Goal: Information Seeking & Learning: Learn about a topic

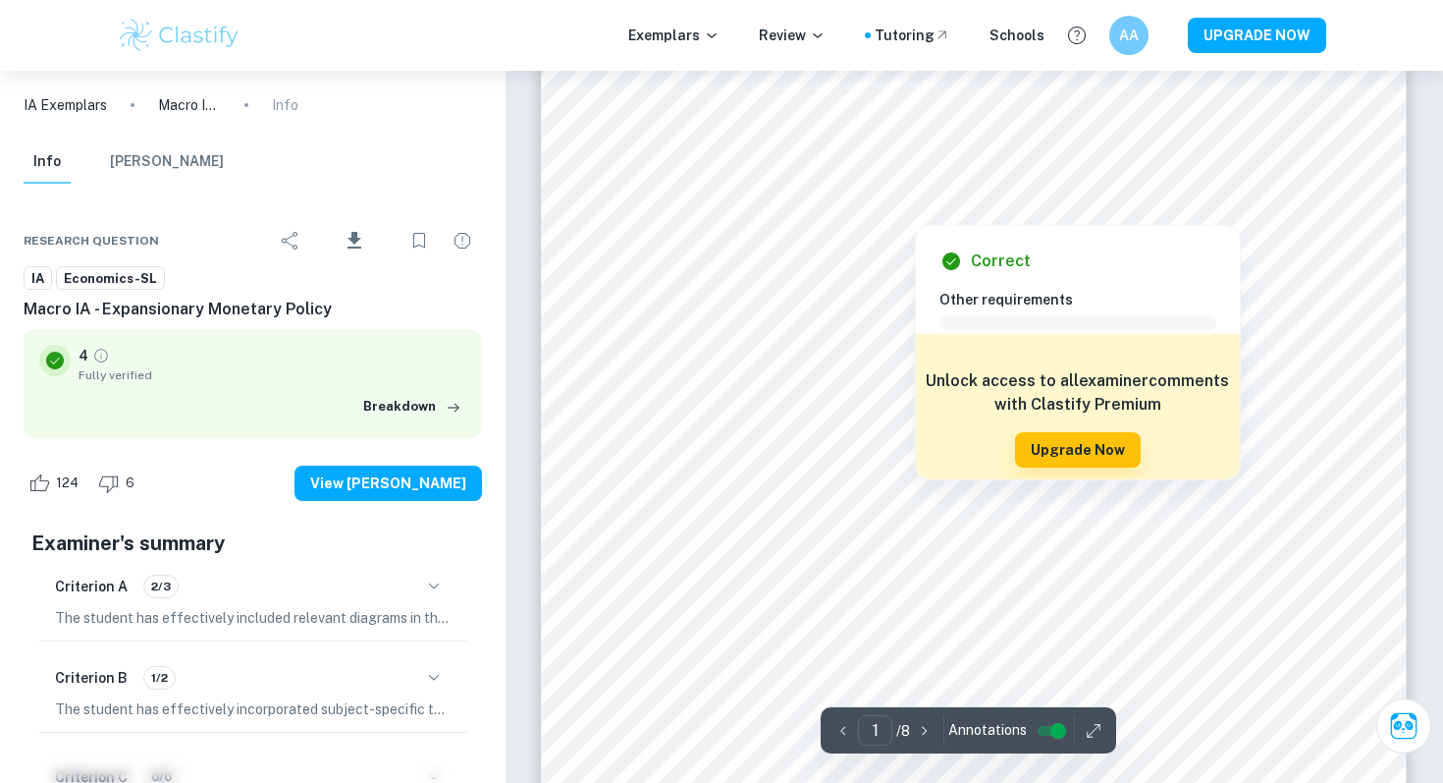
scroll to position [264, 0]
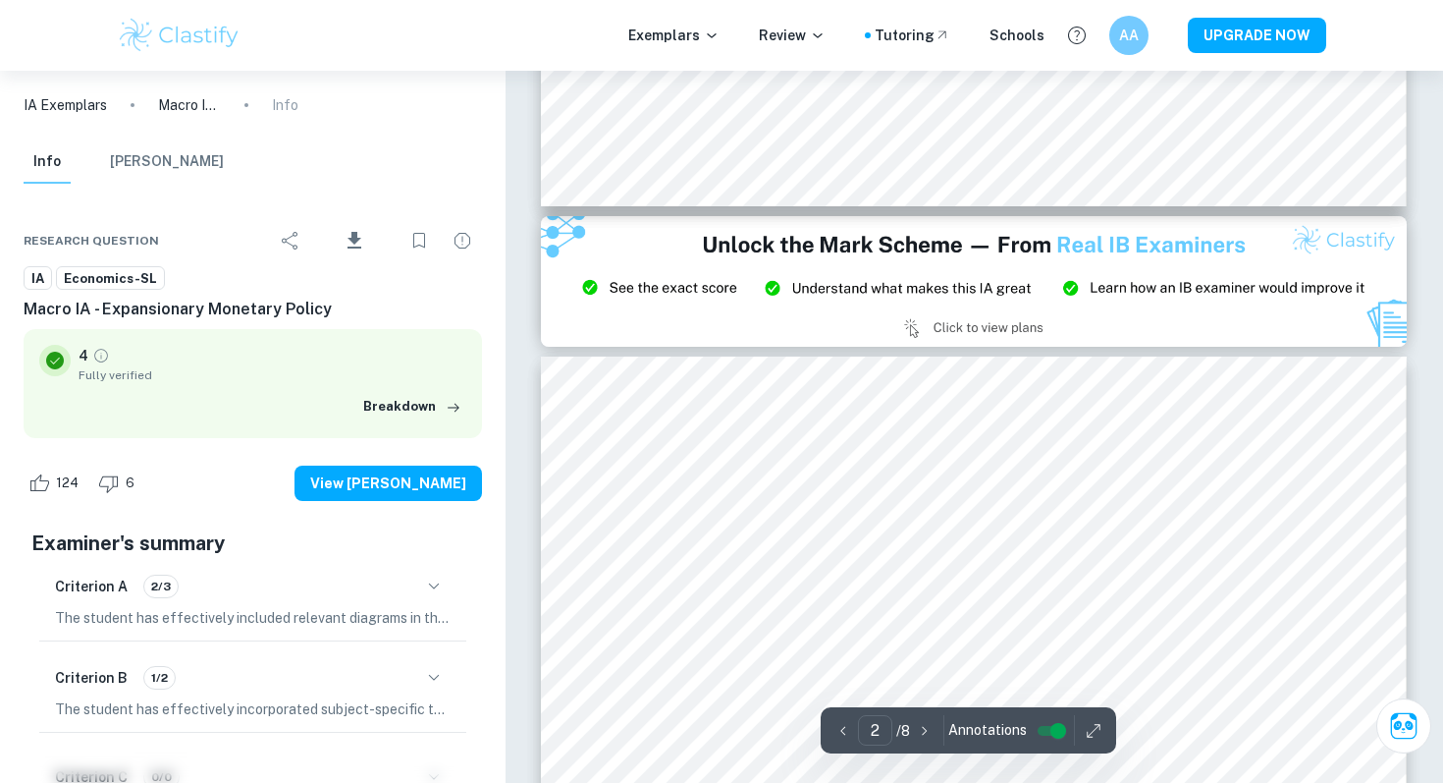
type input "3"
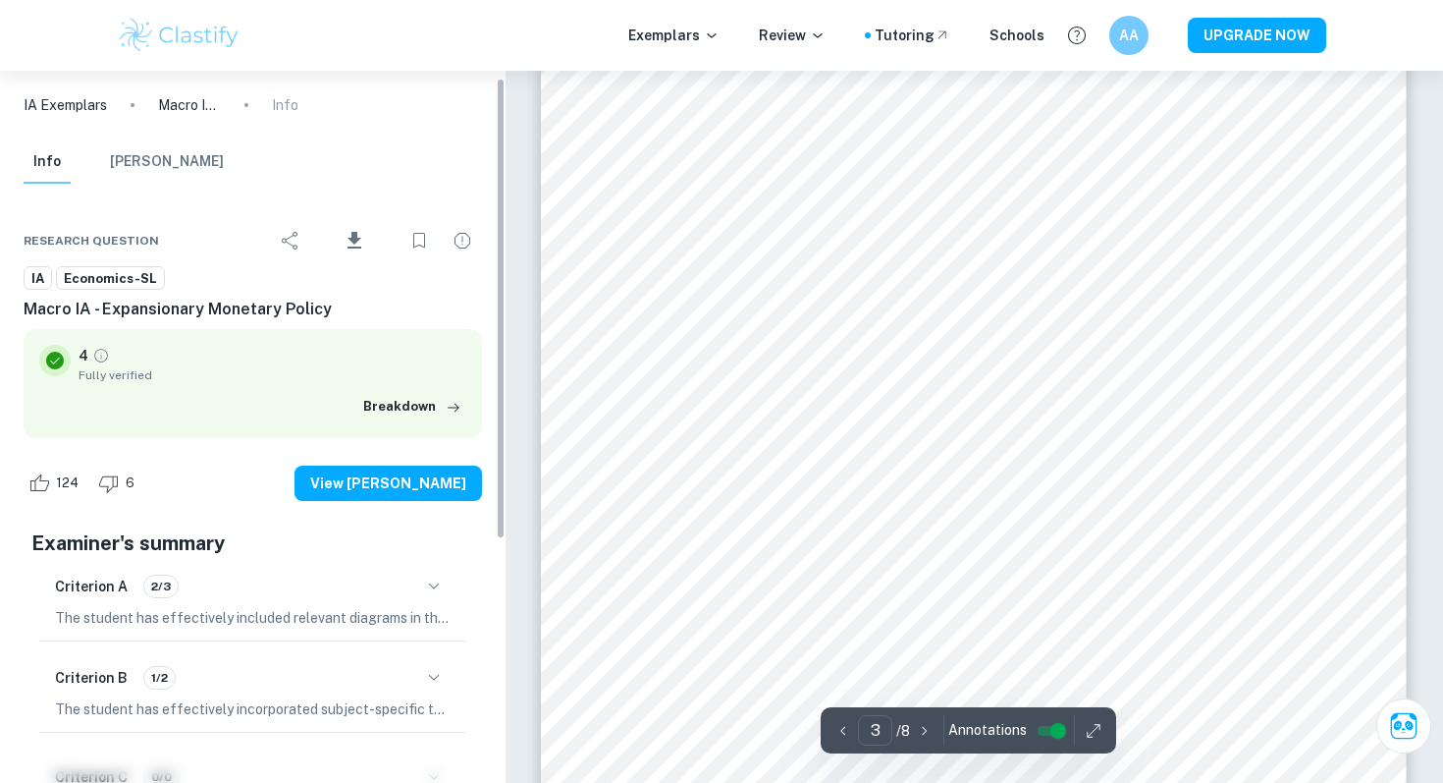
scroll to position [33, 0]
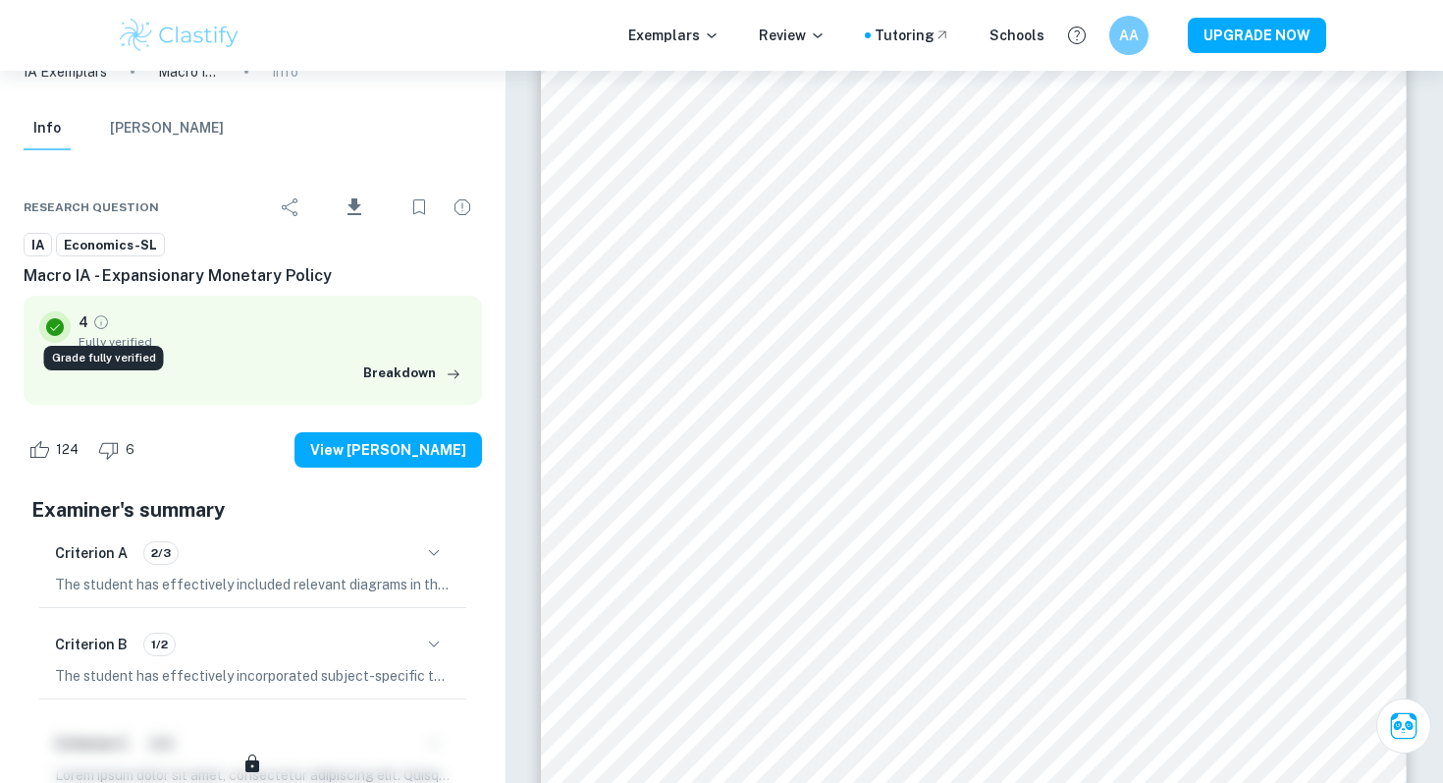
click at [97, 322] on icon "Grade fully verified" at bounding box center [101, 322] width 18 height 18
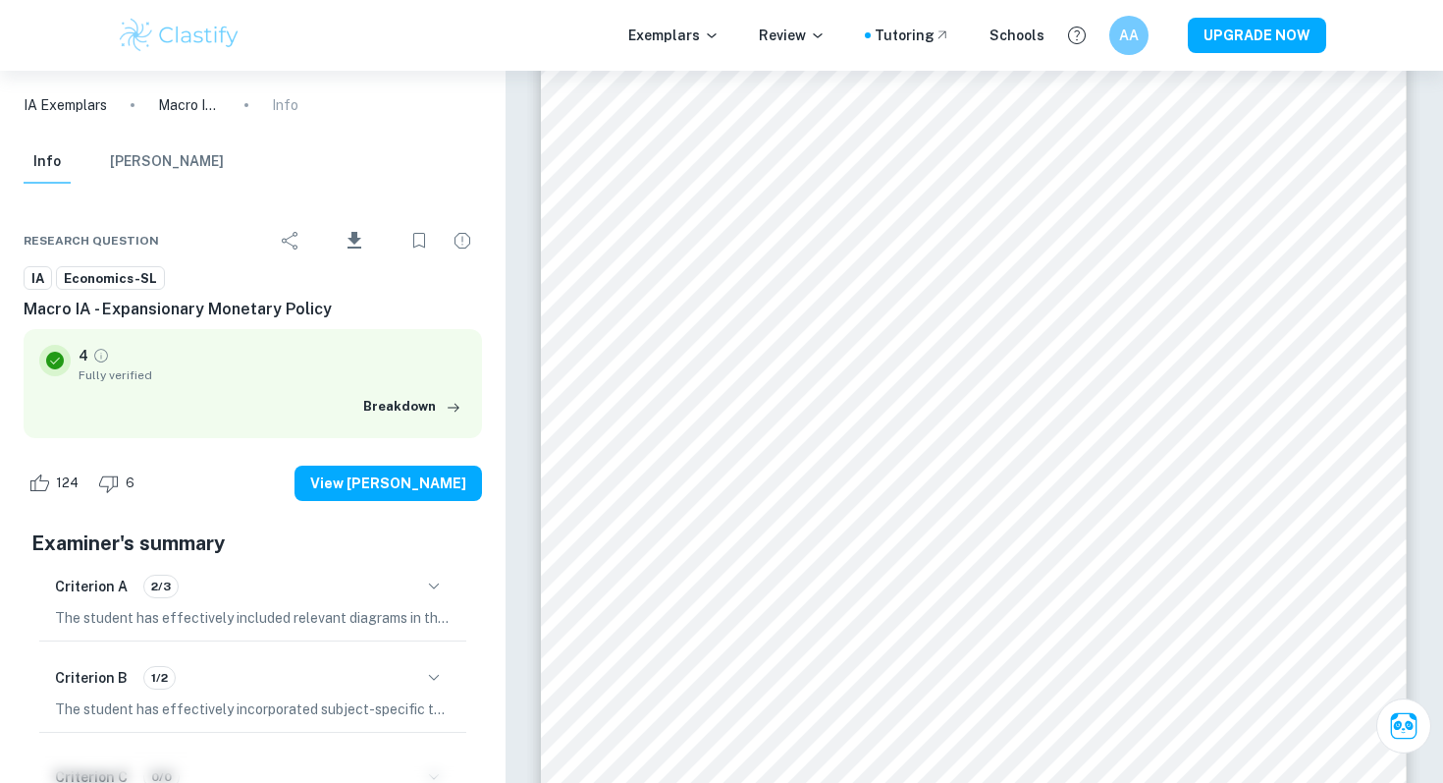
click at [207, 31] on img at bounding box center [179, 35] width 125 height 39
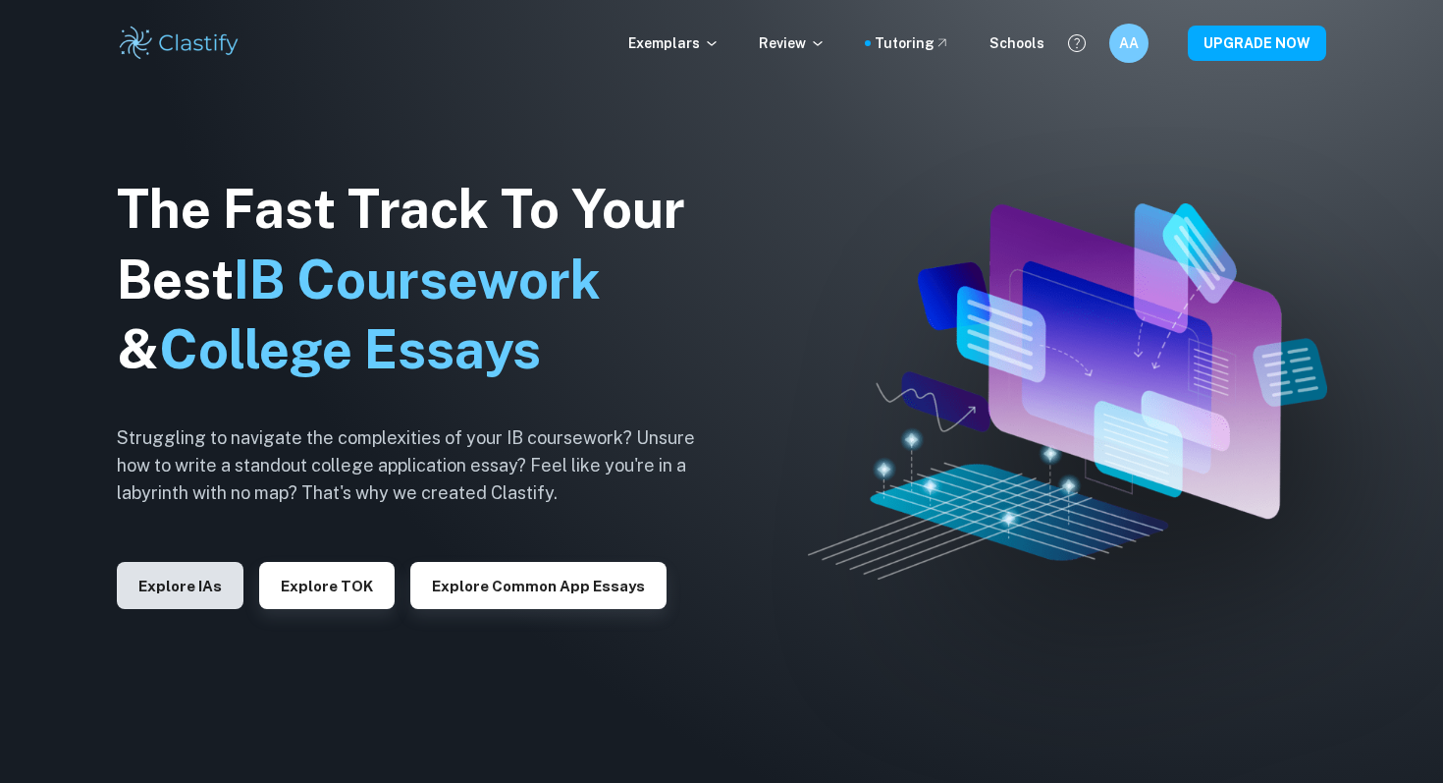
click at [195, 573] on button "Explore IAs" at bounding box center [180, 585] width 127 height 47
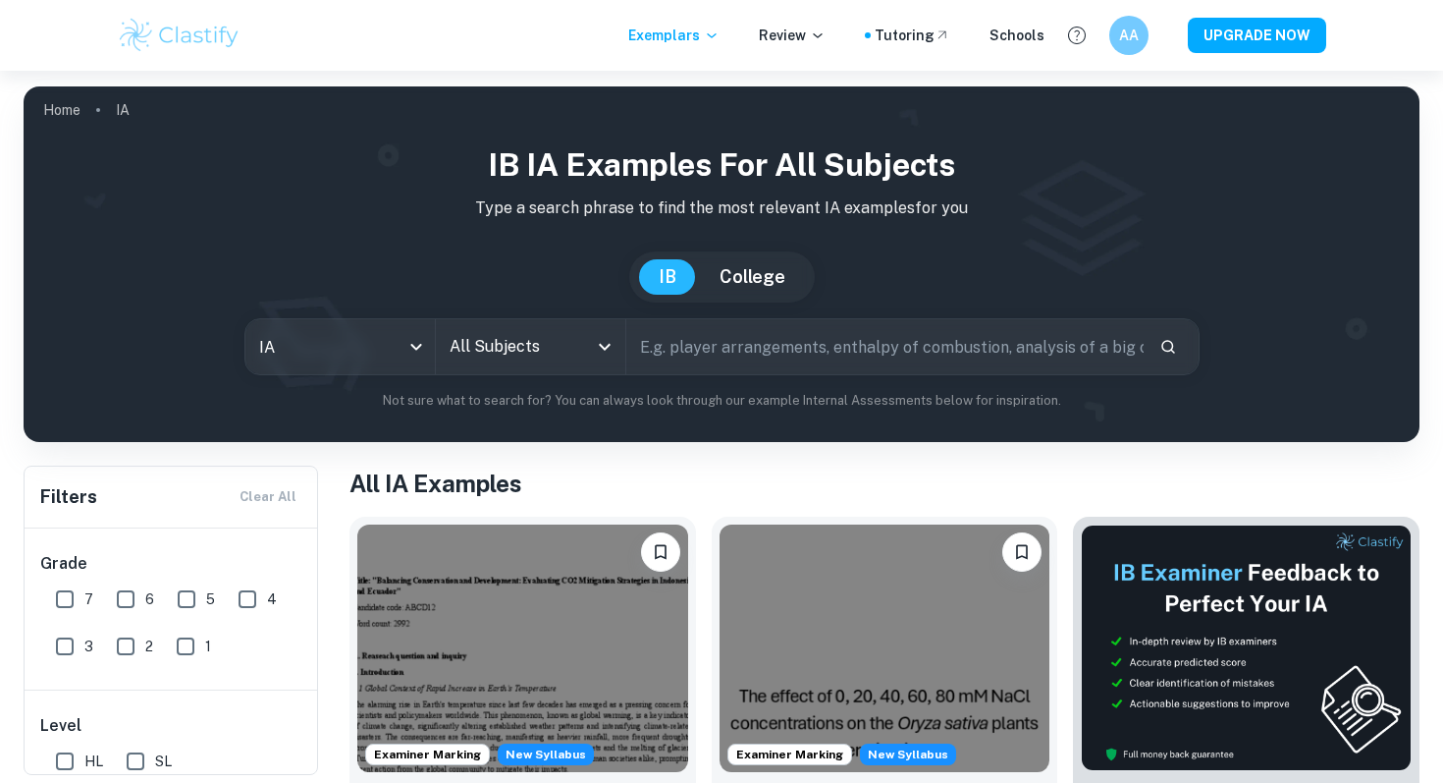
click at [465, 363] on input "All Subjects" at bounding box center [516, 346] width 142 height 37
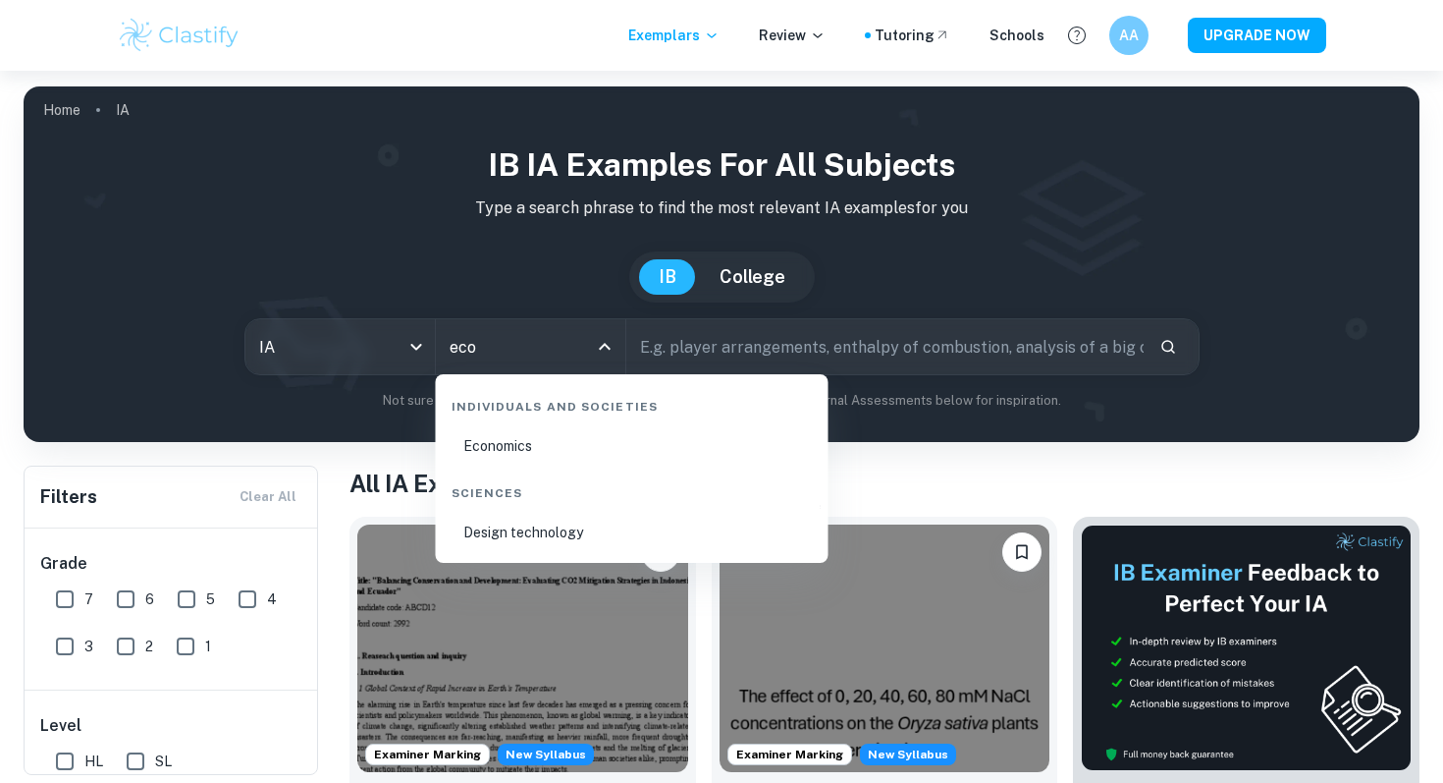
type input "econ"
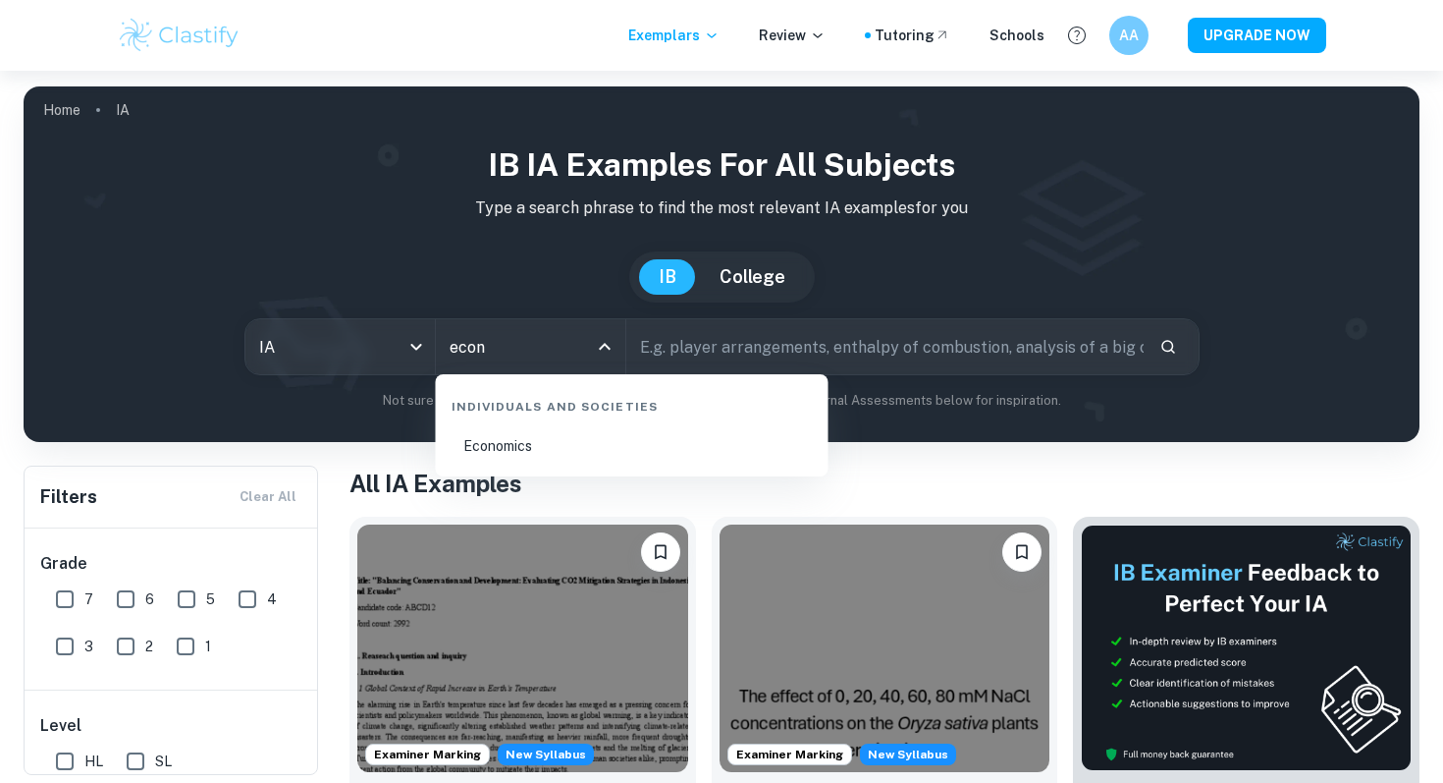
click at [514, 444] on li "Economics" at bounding box center [632, 445] width 377 height 45
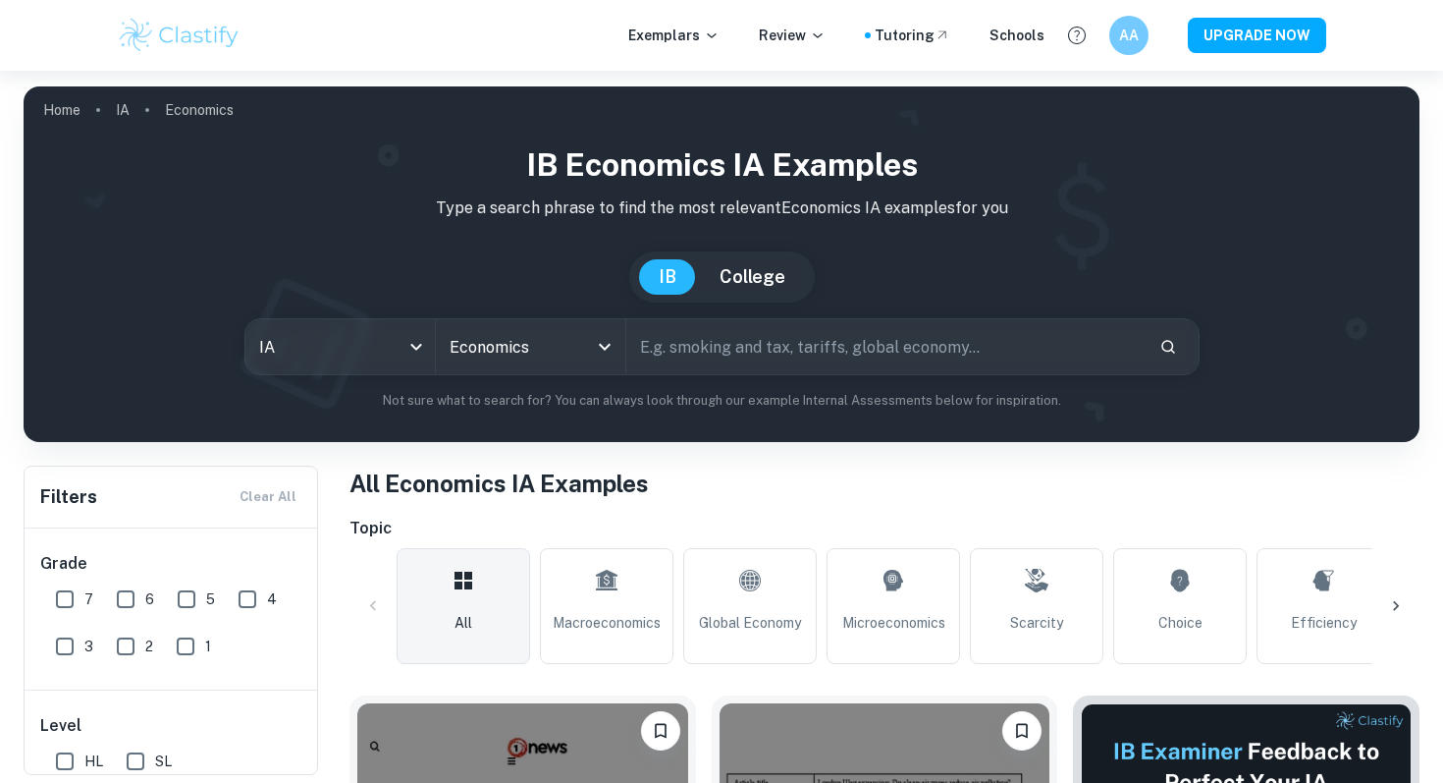
click at [712, 345] on input "text" at bounding box center [884, 346] width 517 height 55
type input "macroeconomics"
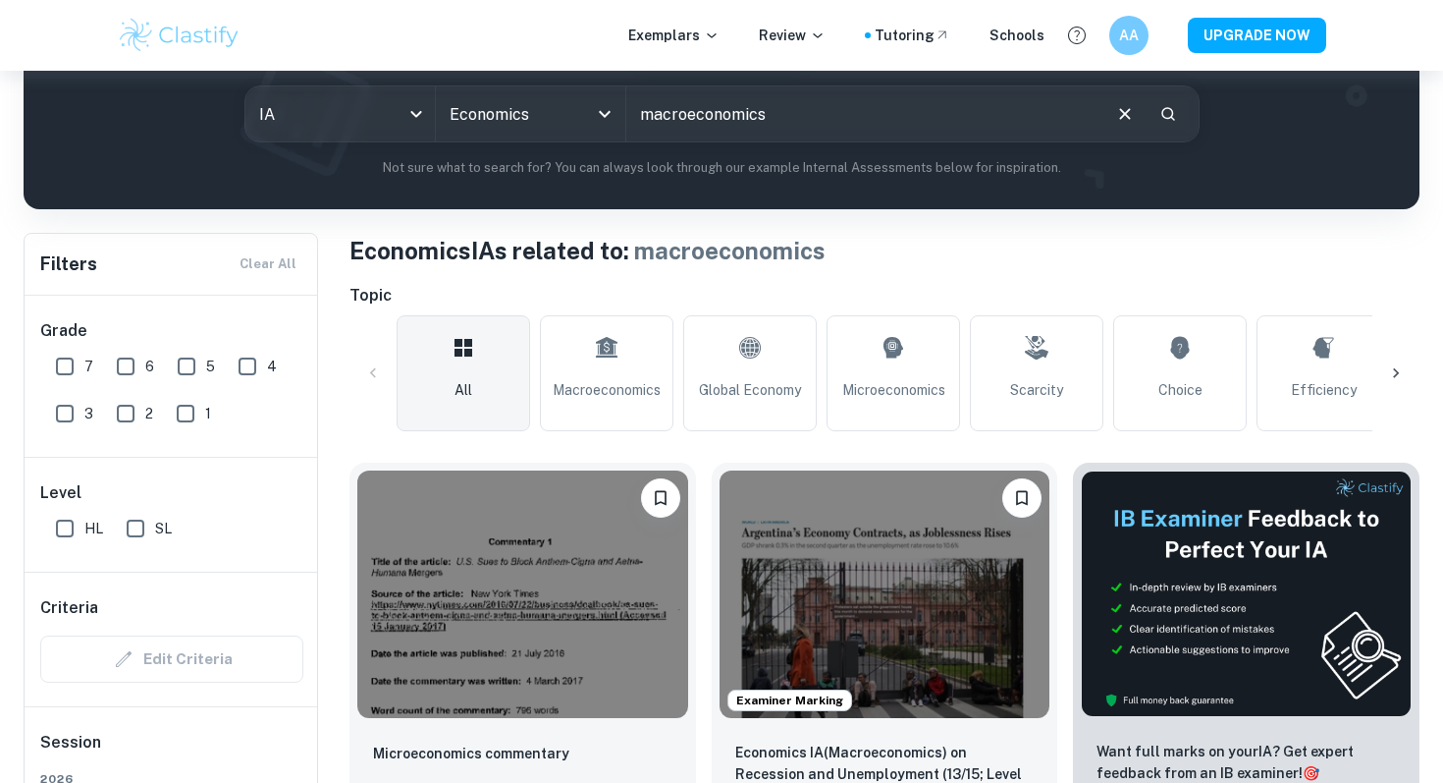
scroll to position [266, 0]
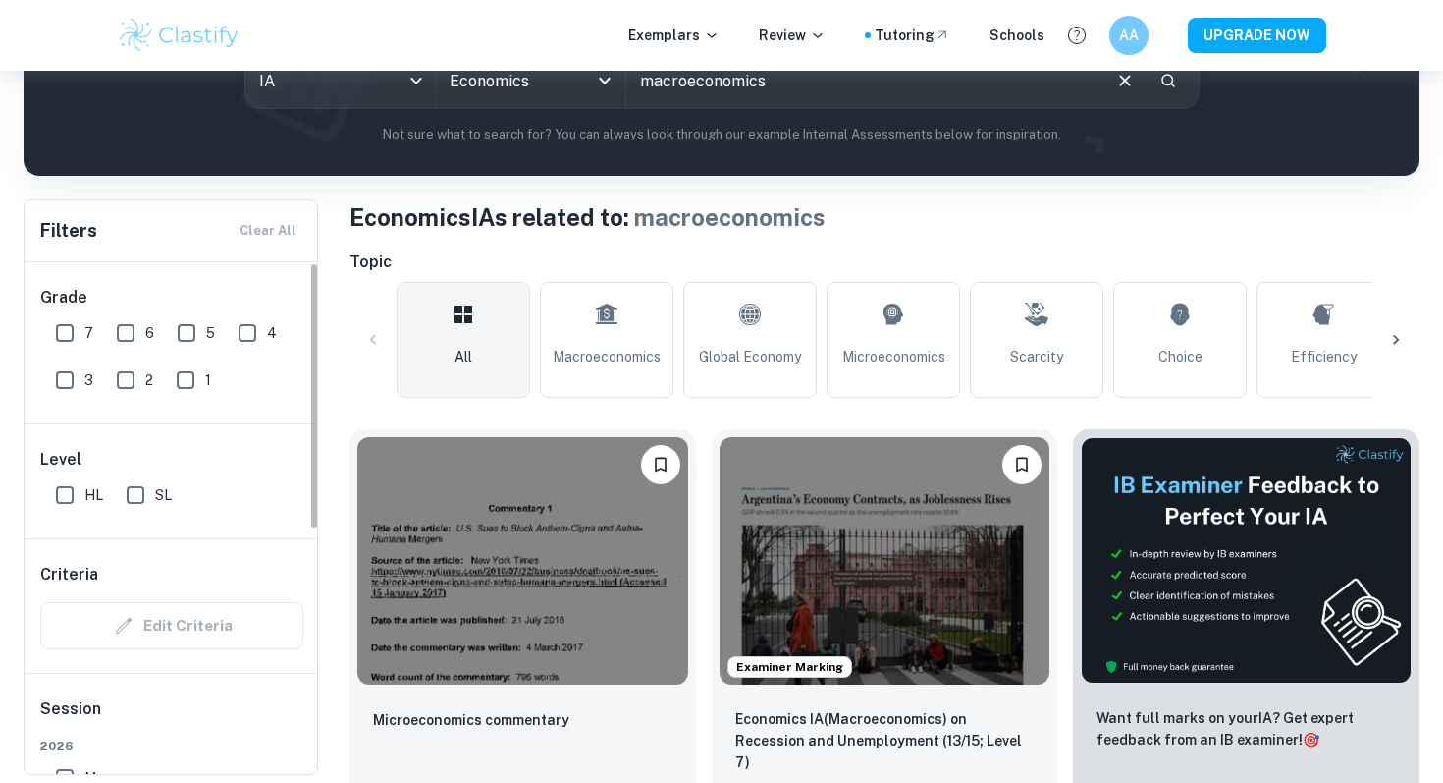
click at [66, 491] on input "HL" at bounding box center [64, 494] width 39 height 39
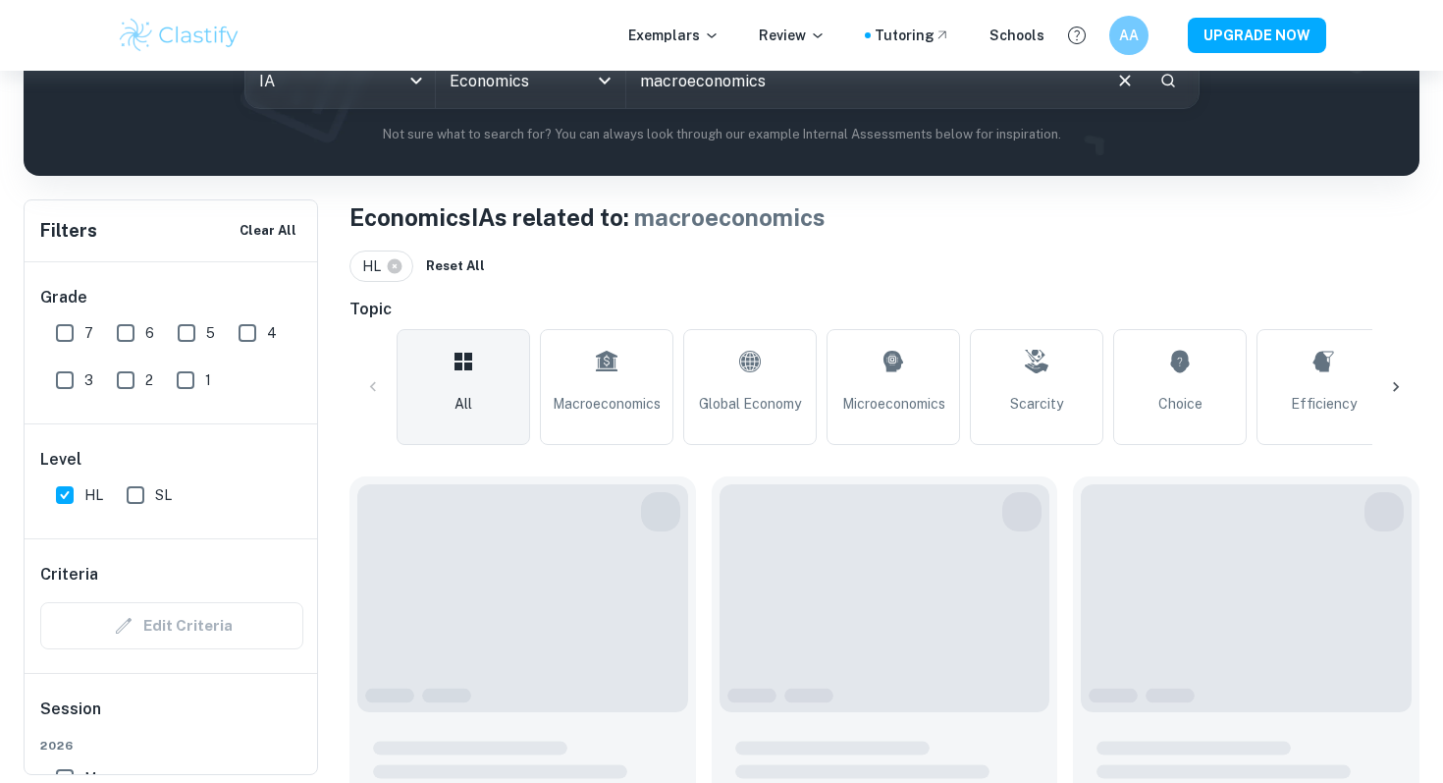
click at [66, 491] on input "HL" at bounding box center [64, 494] width 39 height 39
checkbox input "false"
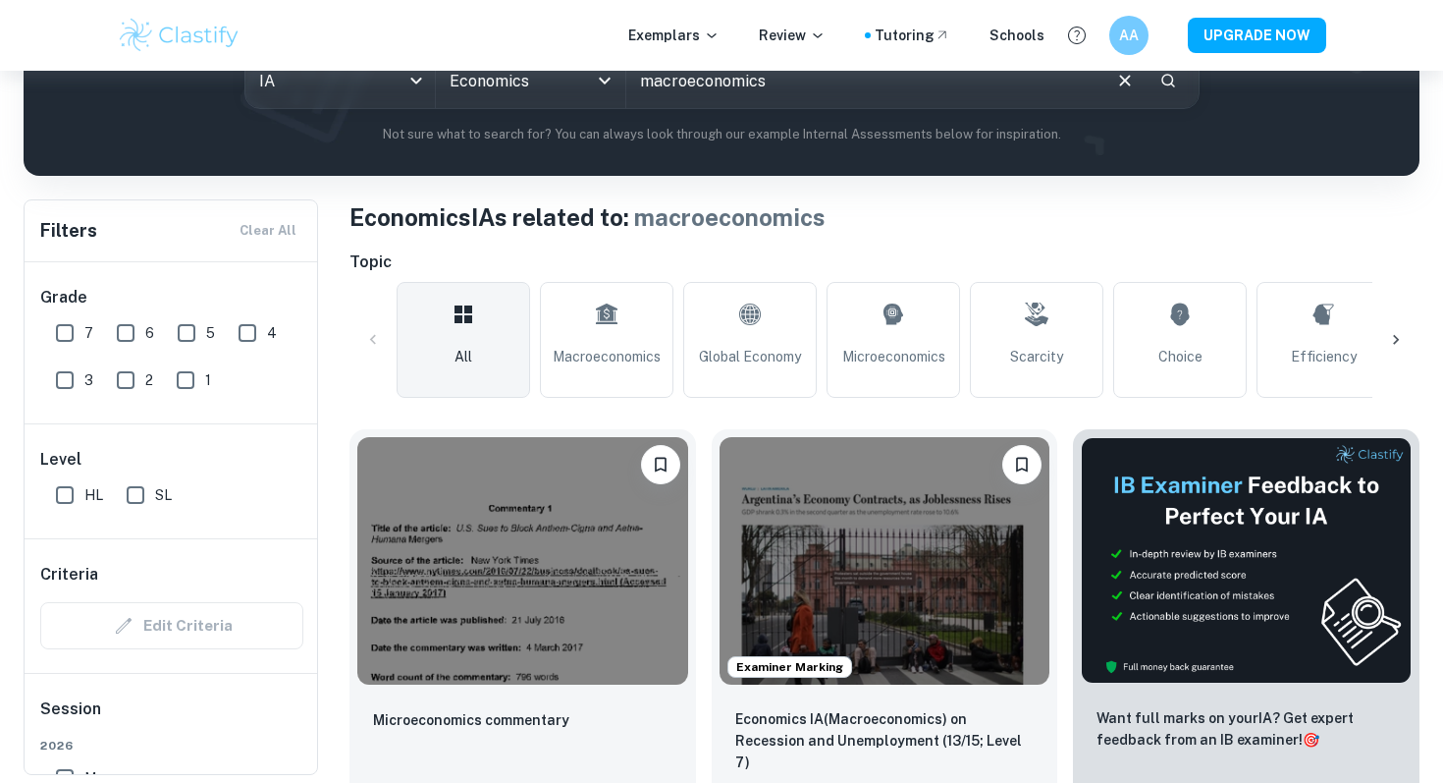
click at [63, 333] on input "7" at bounding box center [64, 332] width 39 height 39
checkbox input "true"
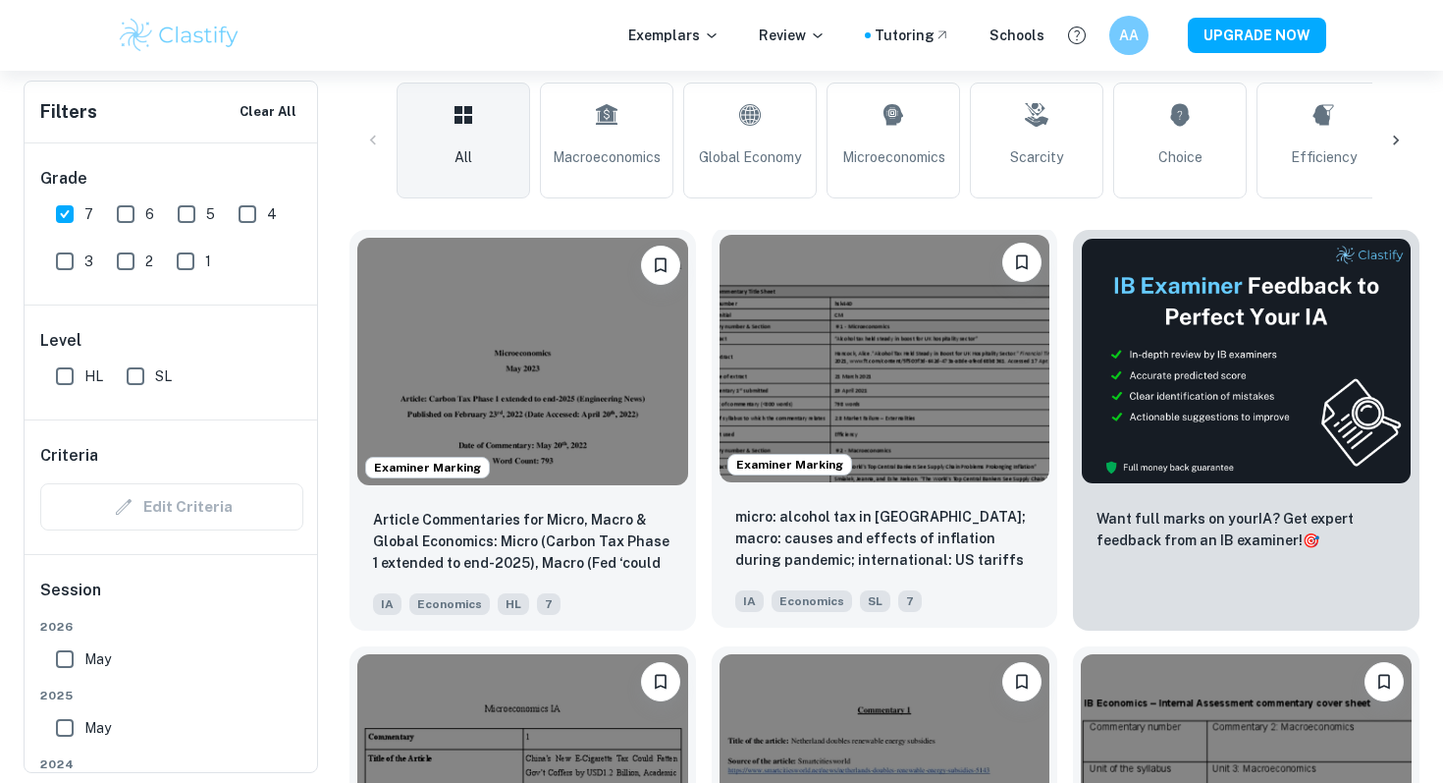
scroll to position [0, 0]
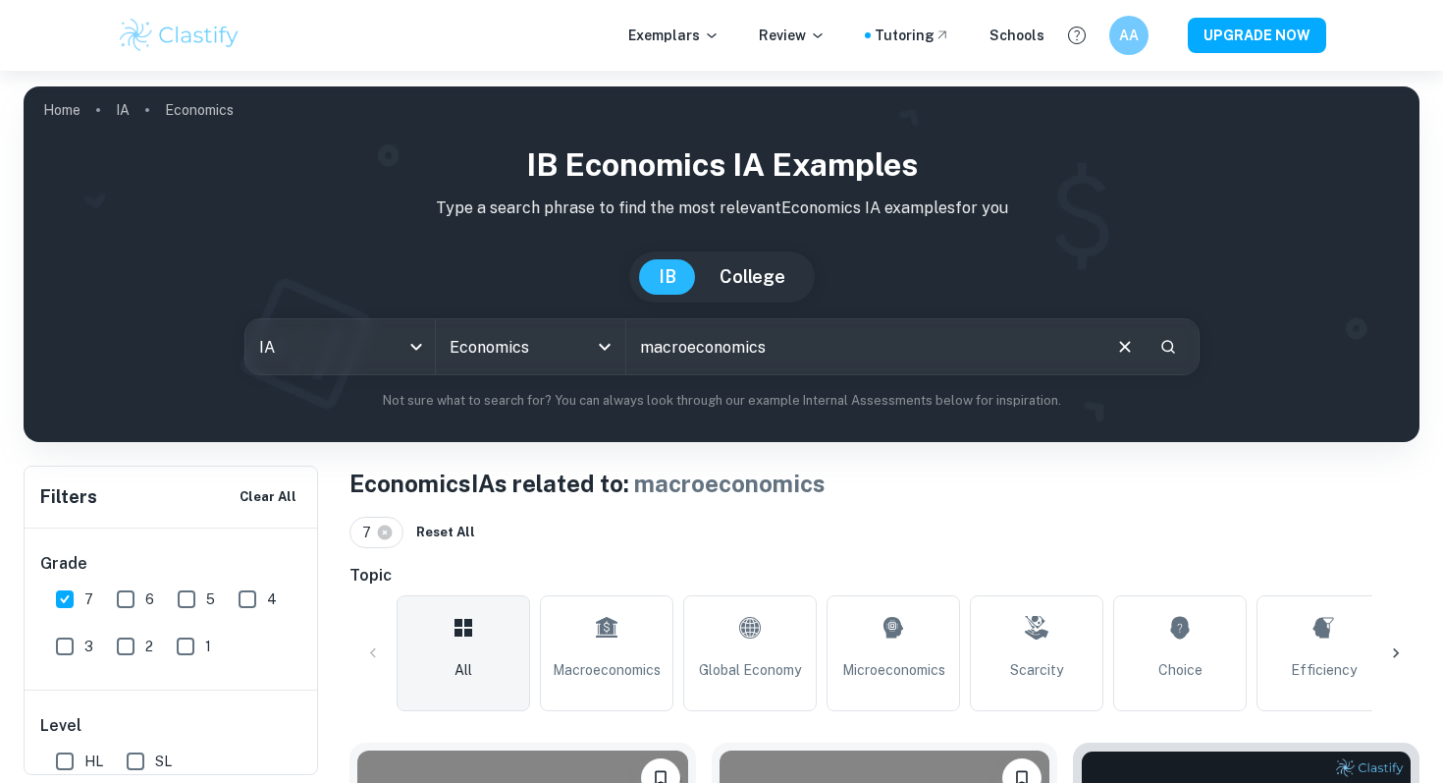
click at [819, 360] on input "macroeconomics" at bounding box center [862, 346] width 472 height 55
click at [740, 342] on input "macroeconomics" at bounding box center [862, 346] width 472 height 55
type input "monetary policy"
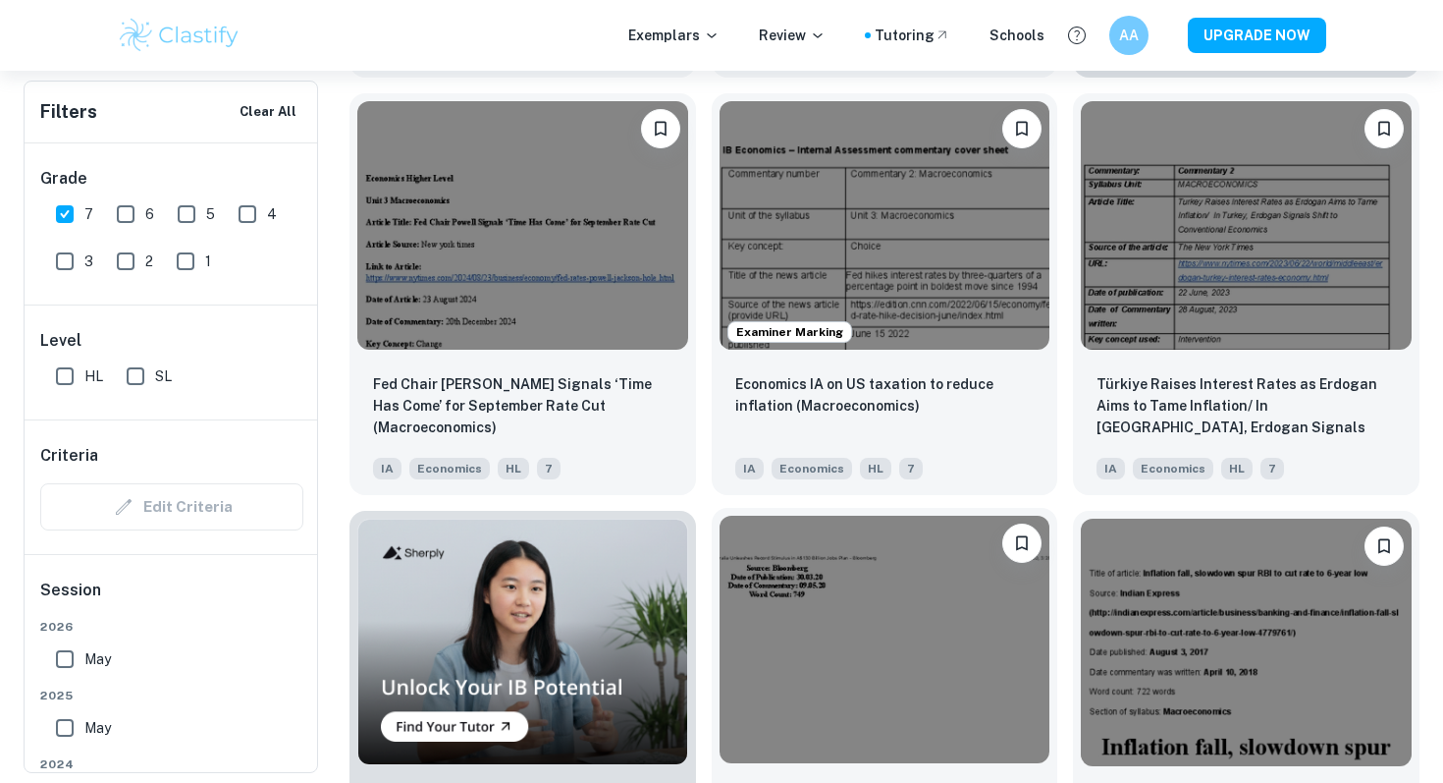
scroll to position [1064, 0]
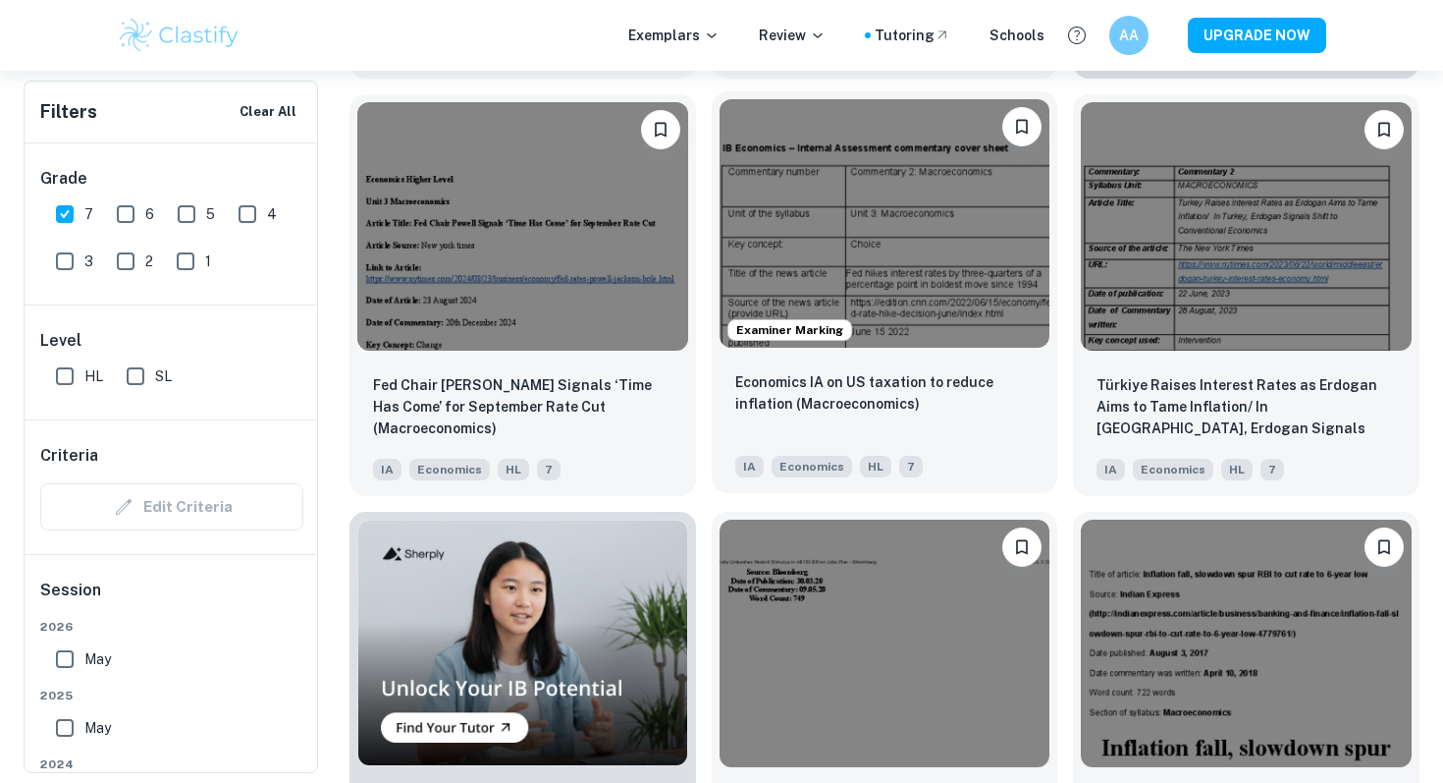
click at [925, 178] on img at bounding box center [885, 222] width 331 height 247
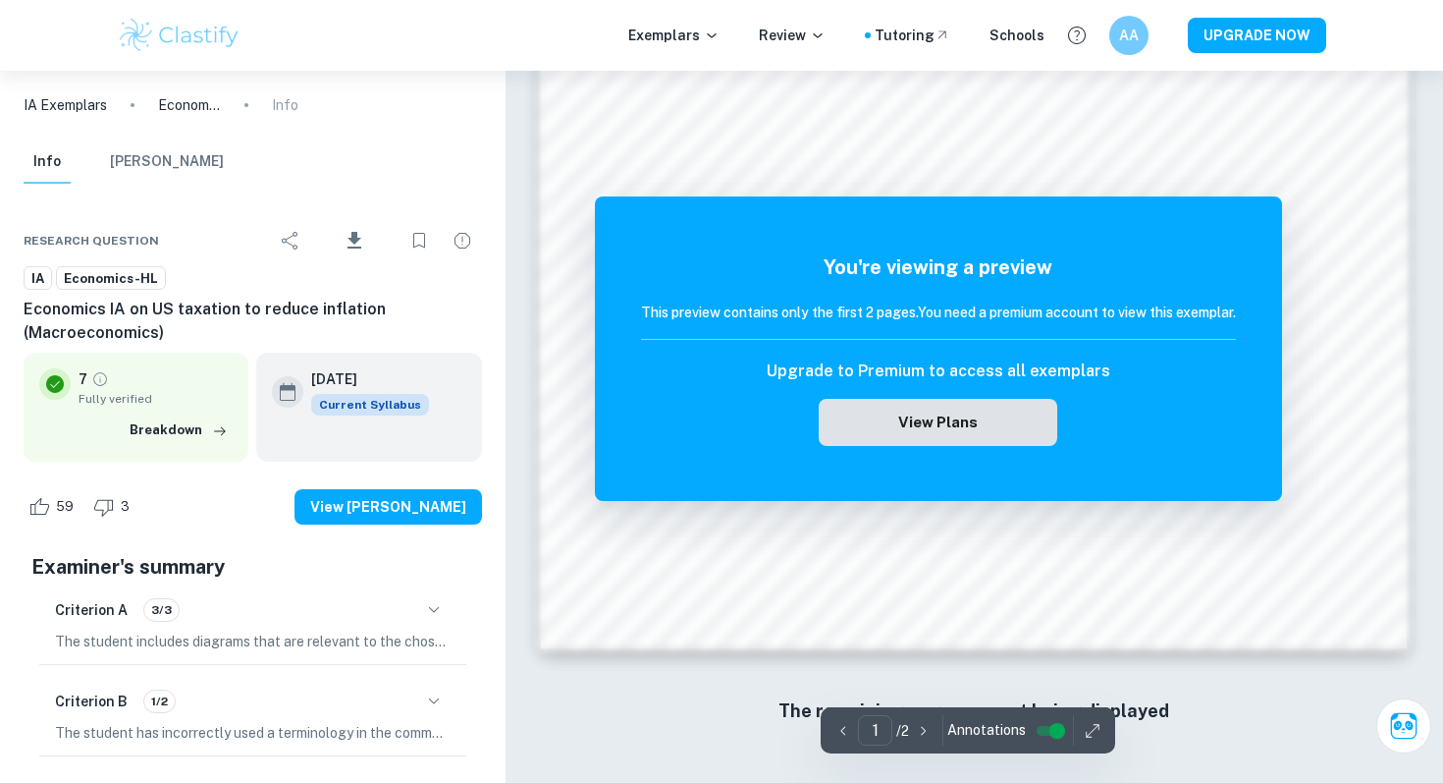
scroll to position [1900, 0]
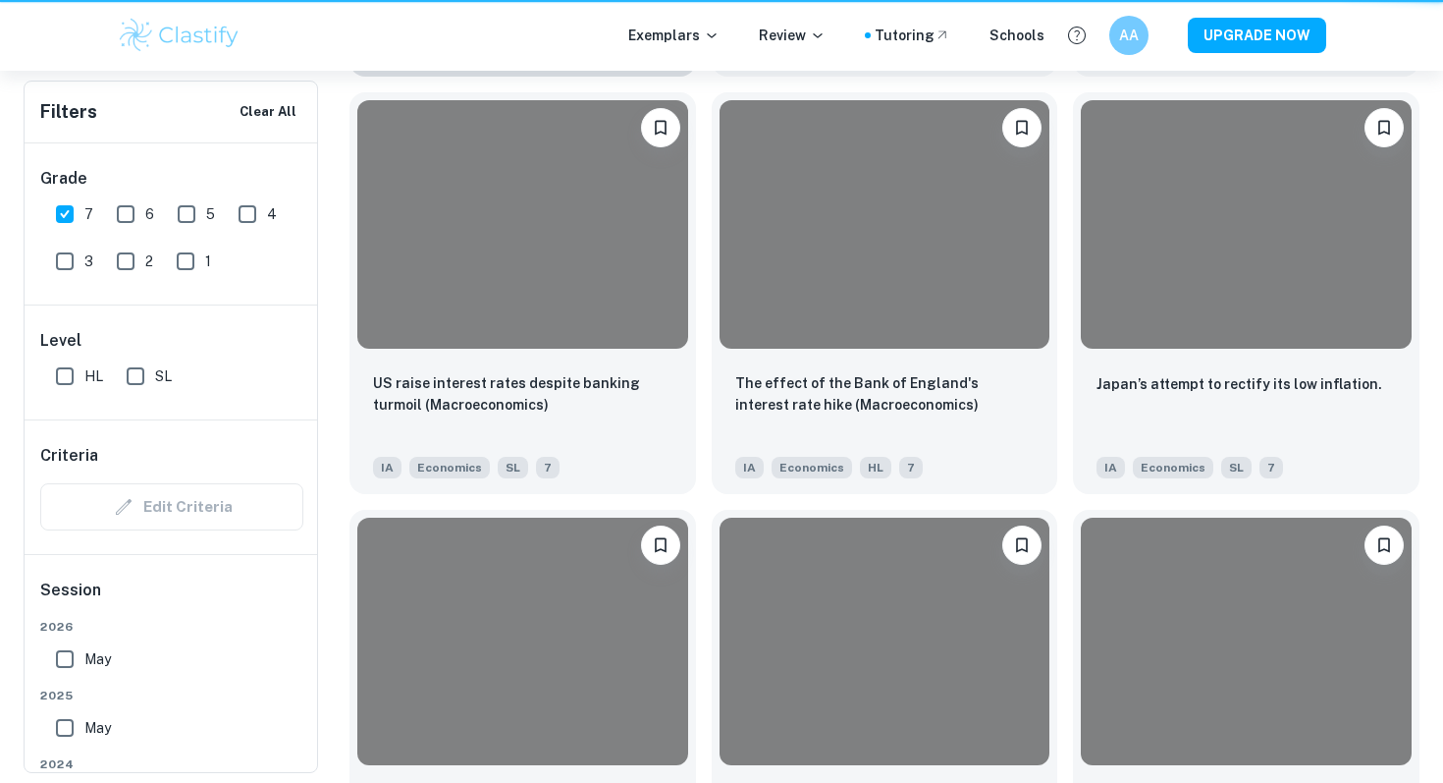
scroll to position [1064, 0]
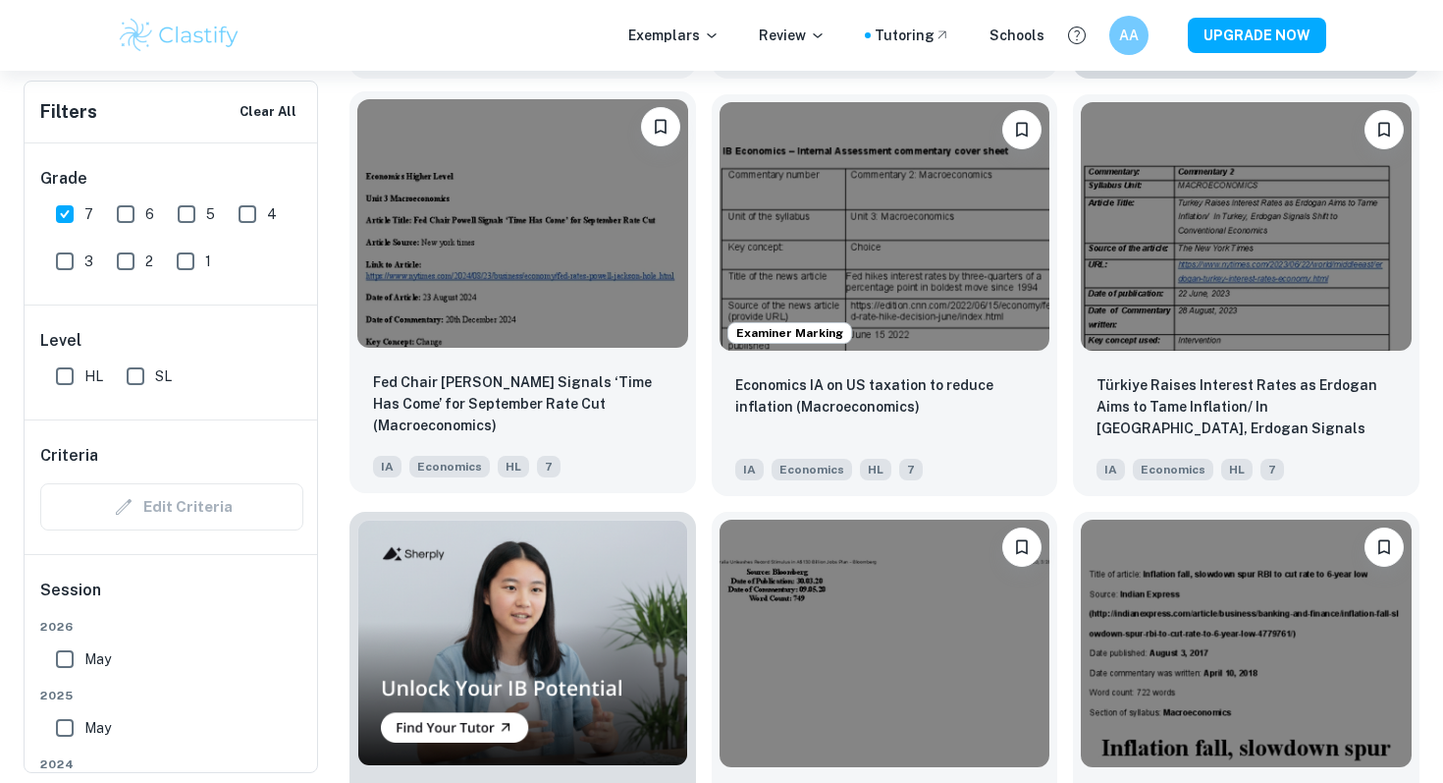
click at [601, 301] on img at bounding box center [522, 222] width 331 height 247
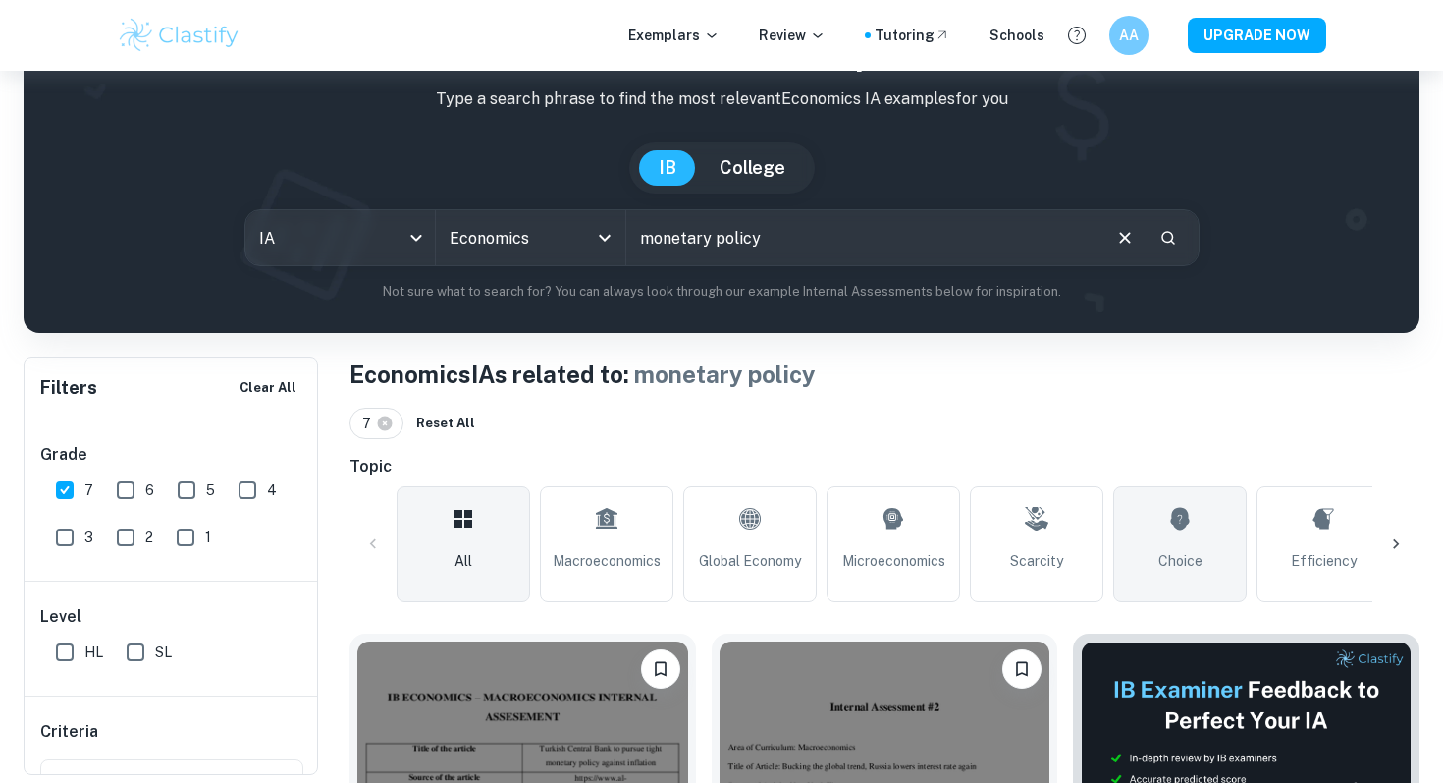
scroll to position [111, 0]
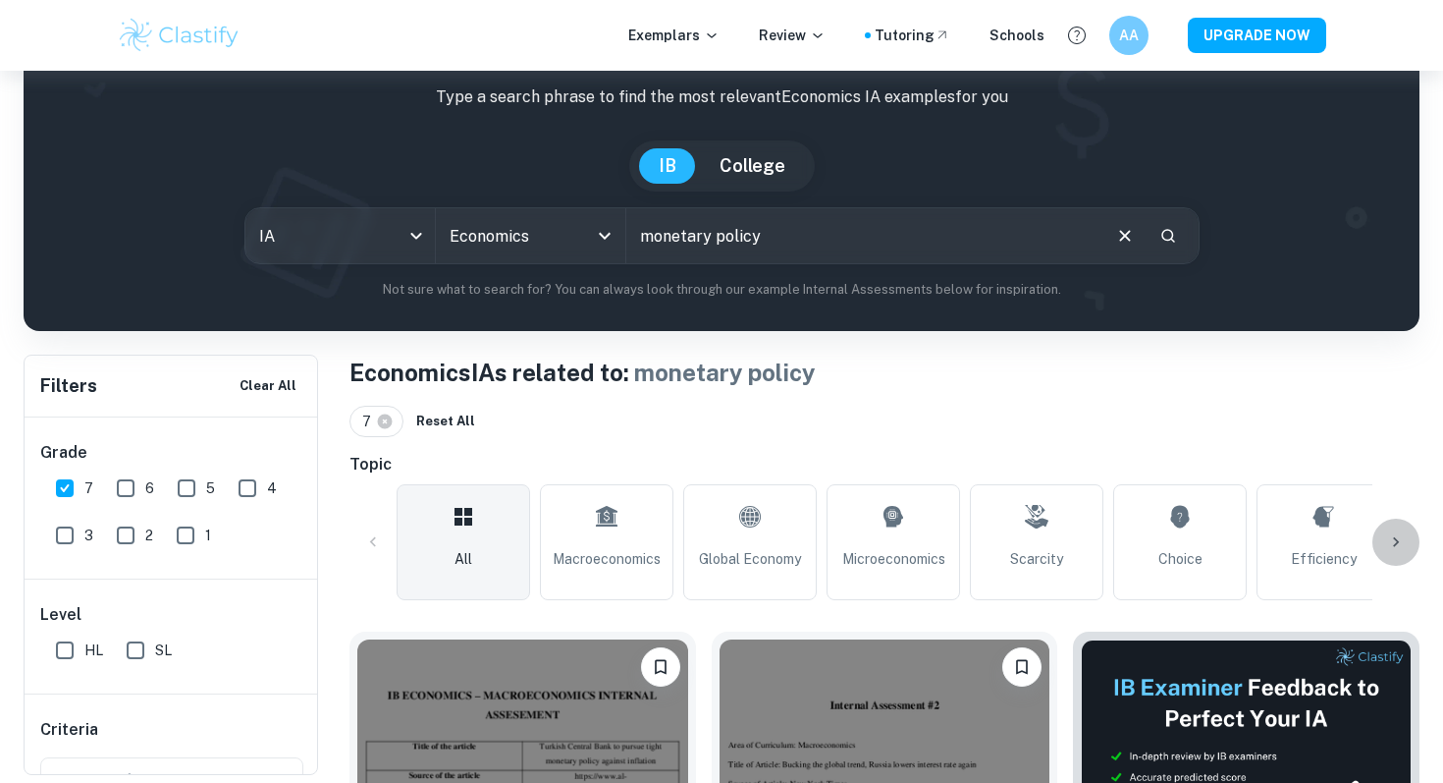
click at [1401, 544] on icon at bounding box center [1396, 542] width 20 height 20
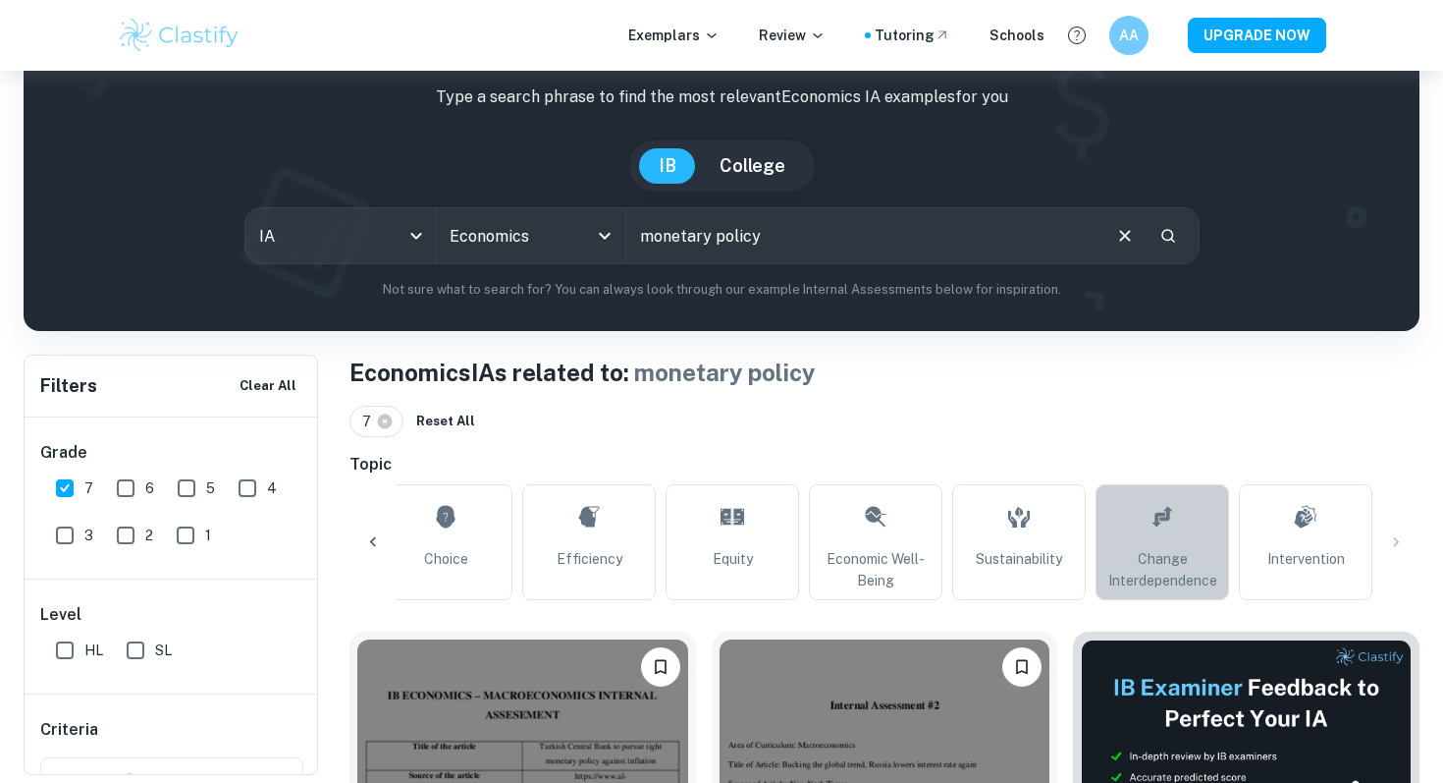
click at [1181, 512] on link "Change Interdependence" at bounding box center [1163, 542] width 134 height 116
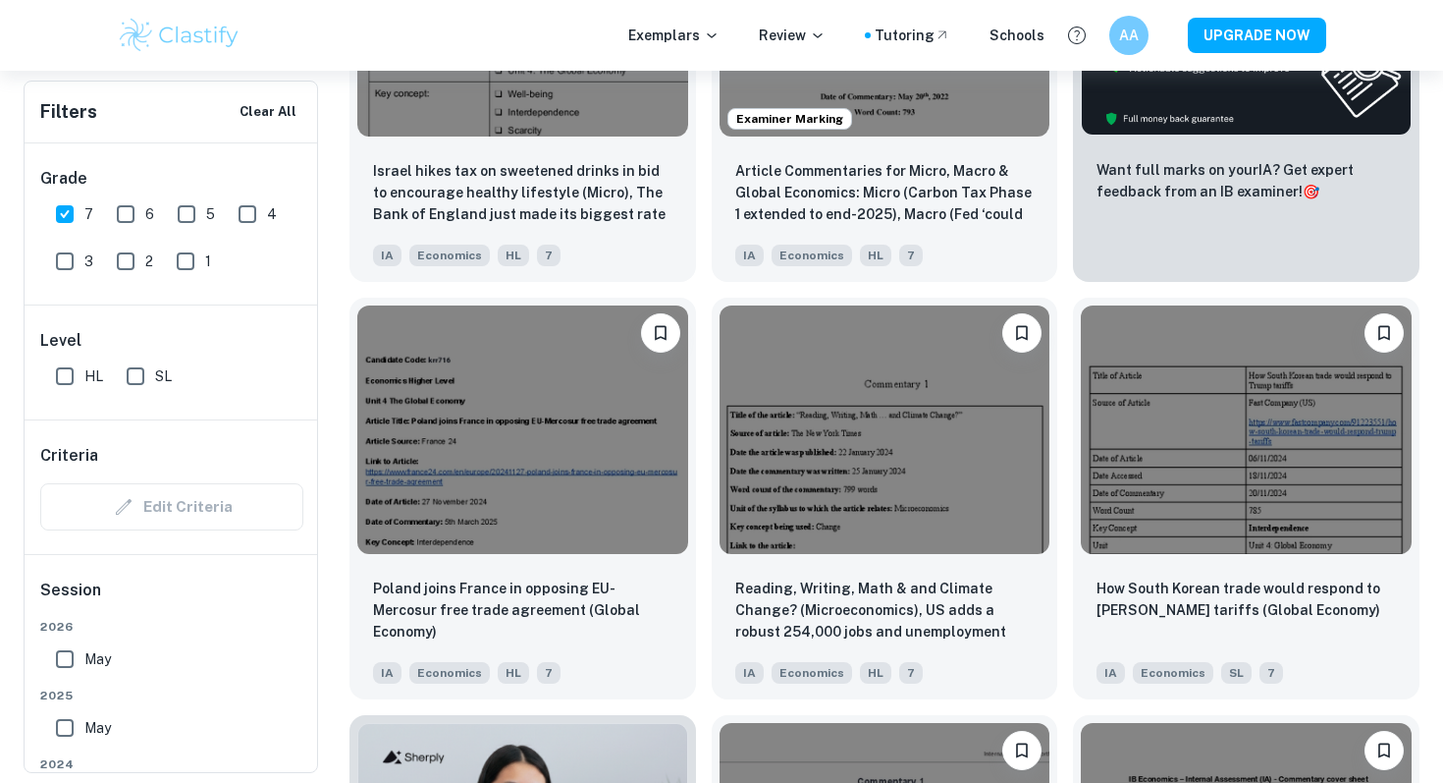
scroll to position [865, 0]
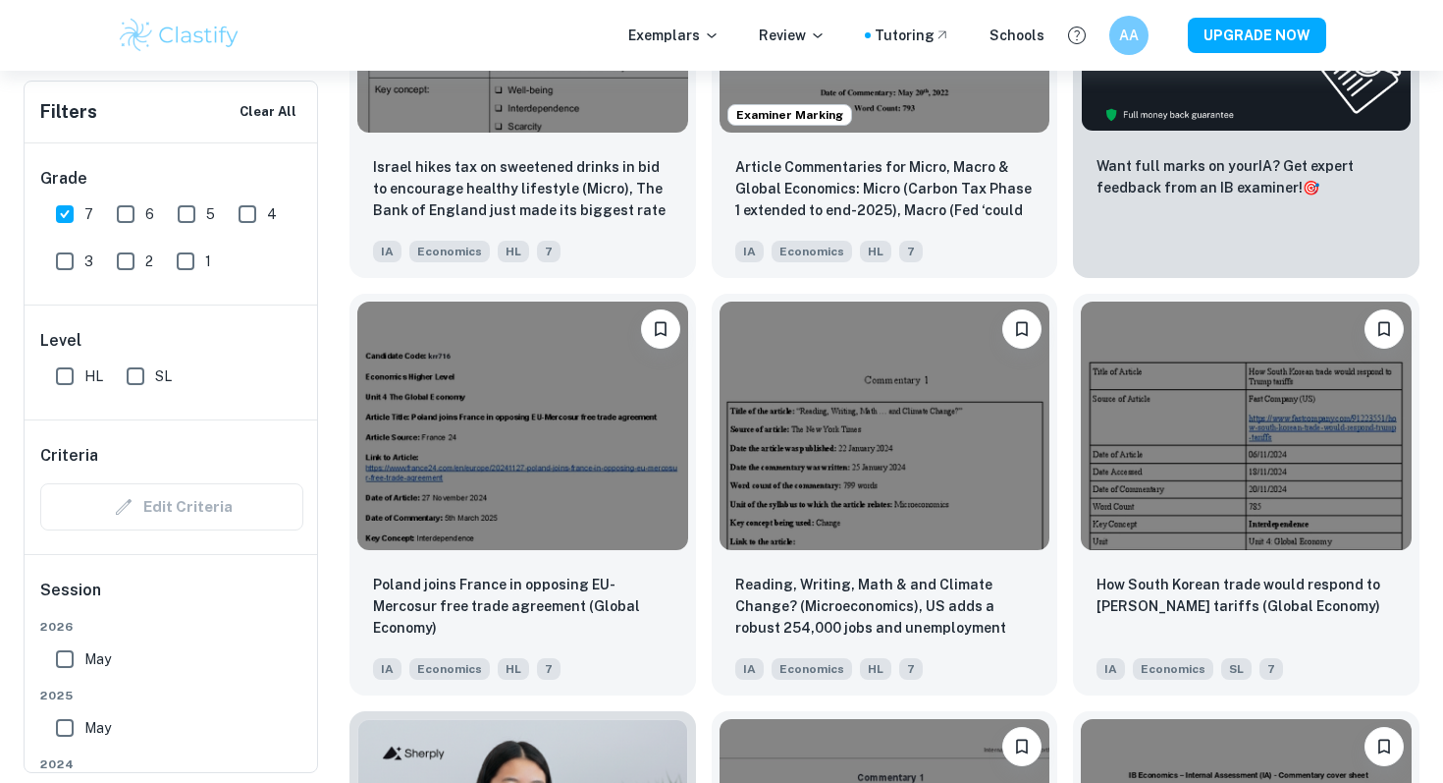
type input "monetary policy"
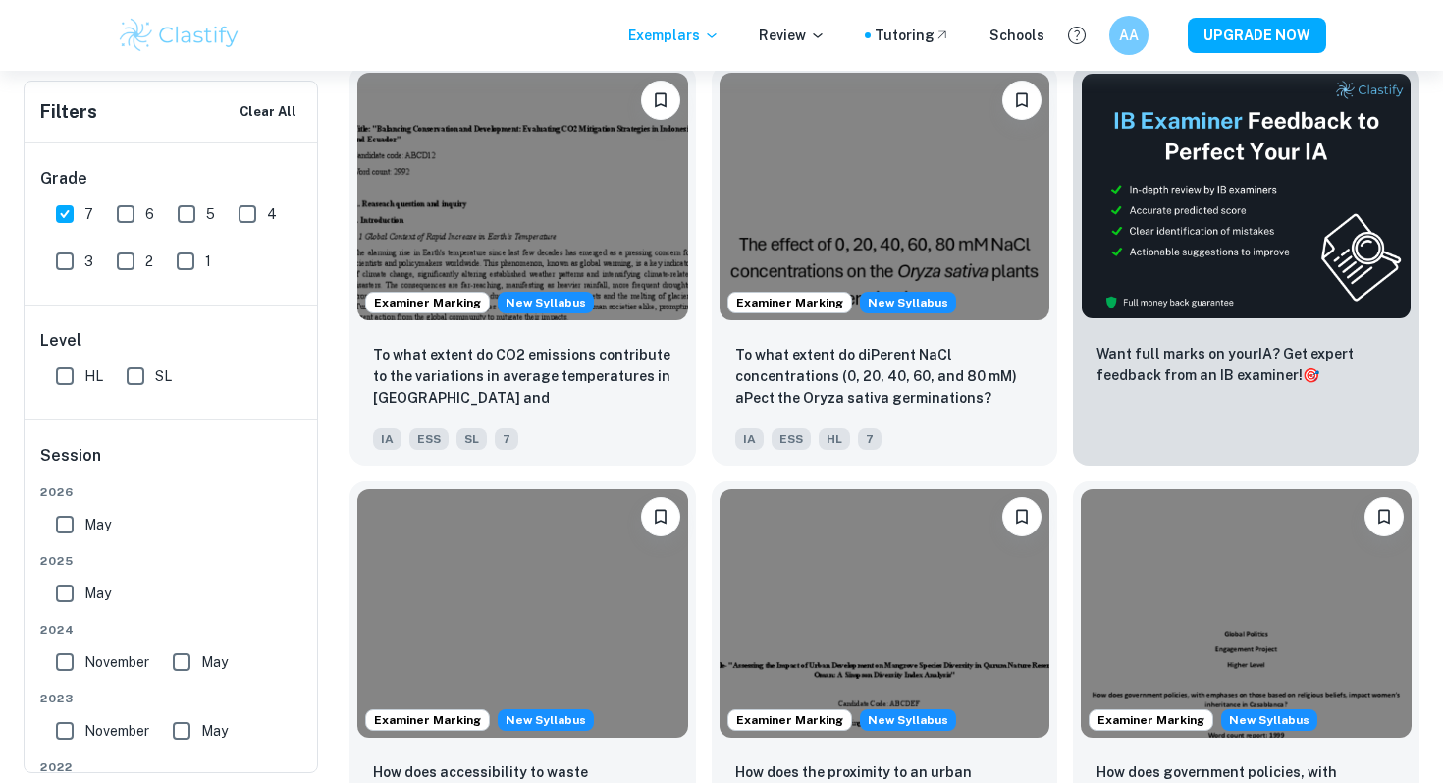
scroll to position [497, 0]
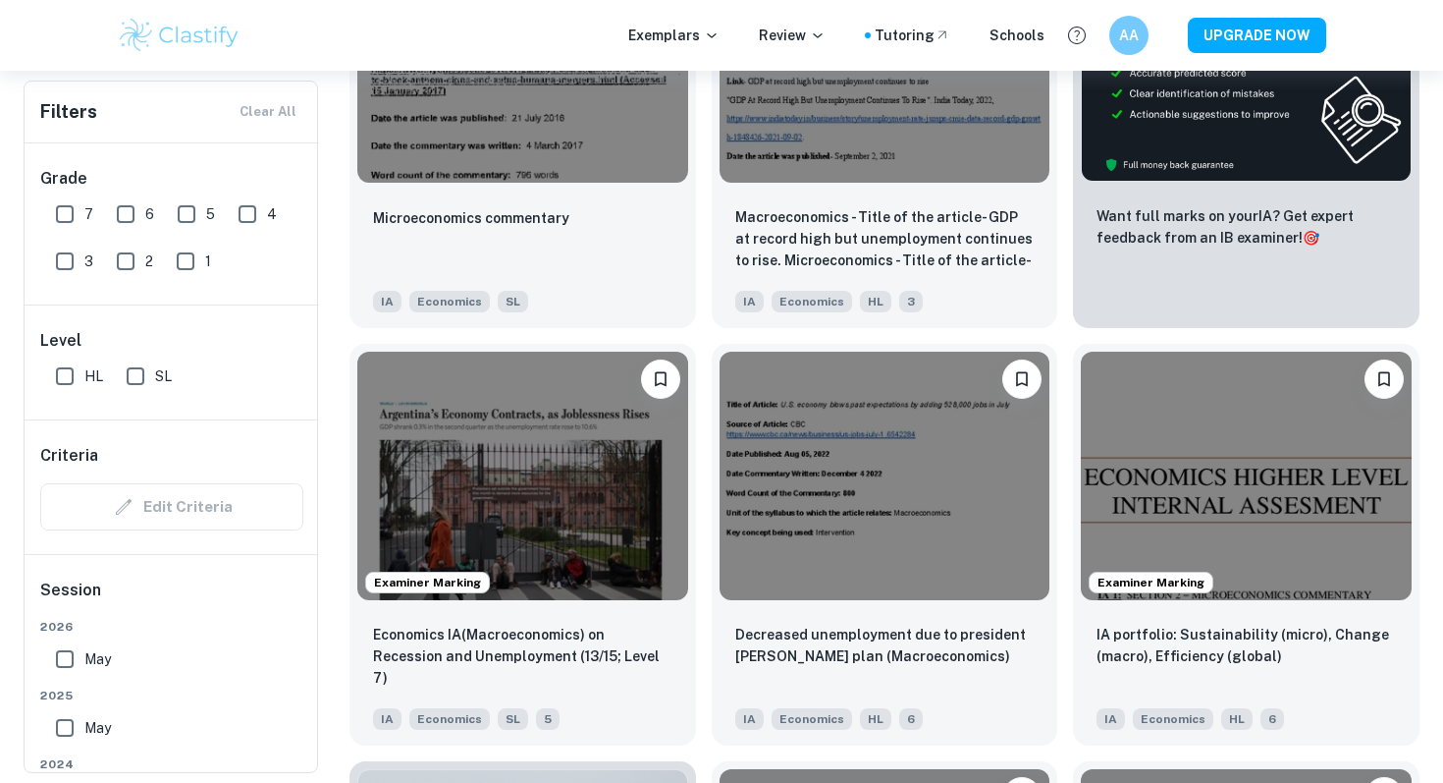
scroll to position [773, 0]
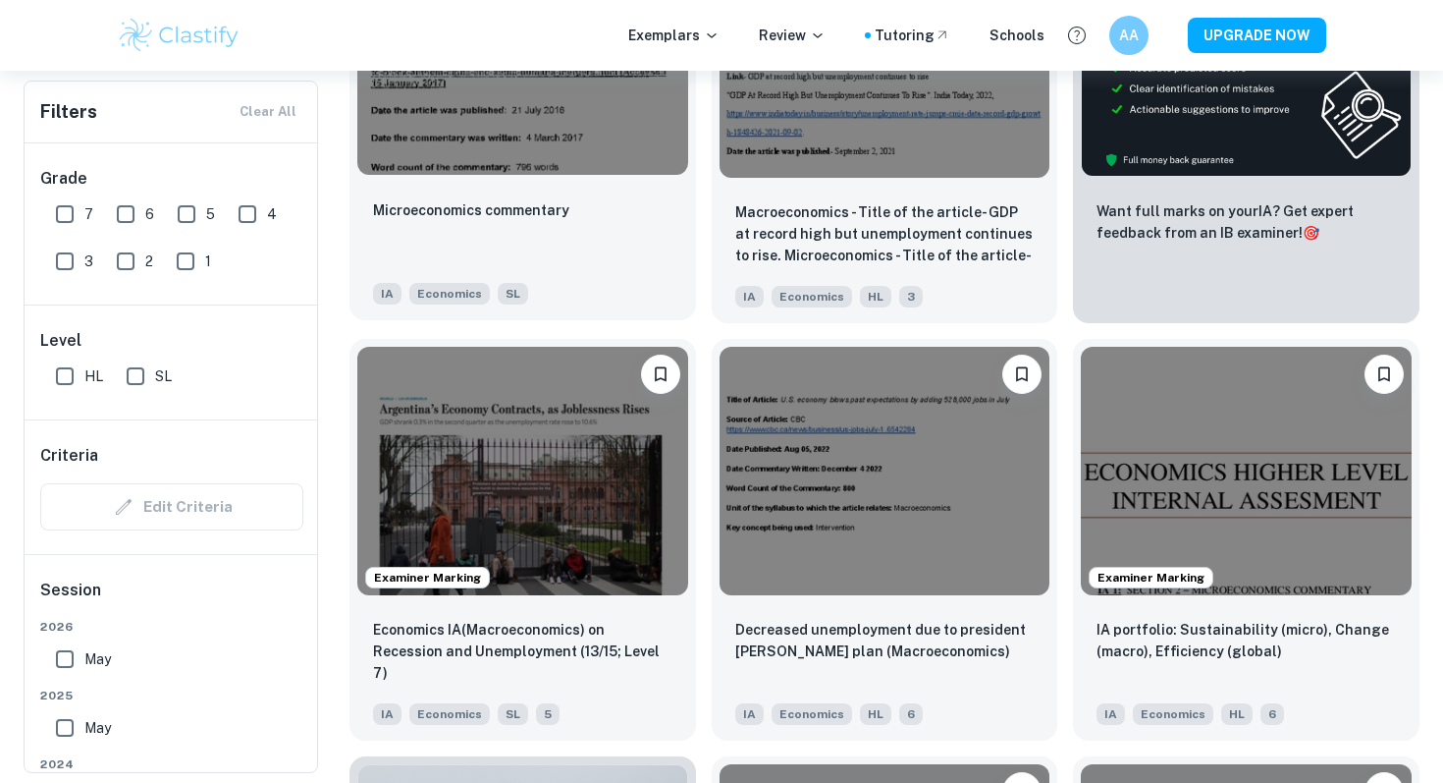
click at [551, 258] on div "Microeconomics commentary" at bounding box center [522, 231] width 299 height 67
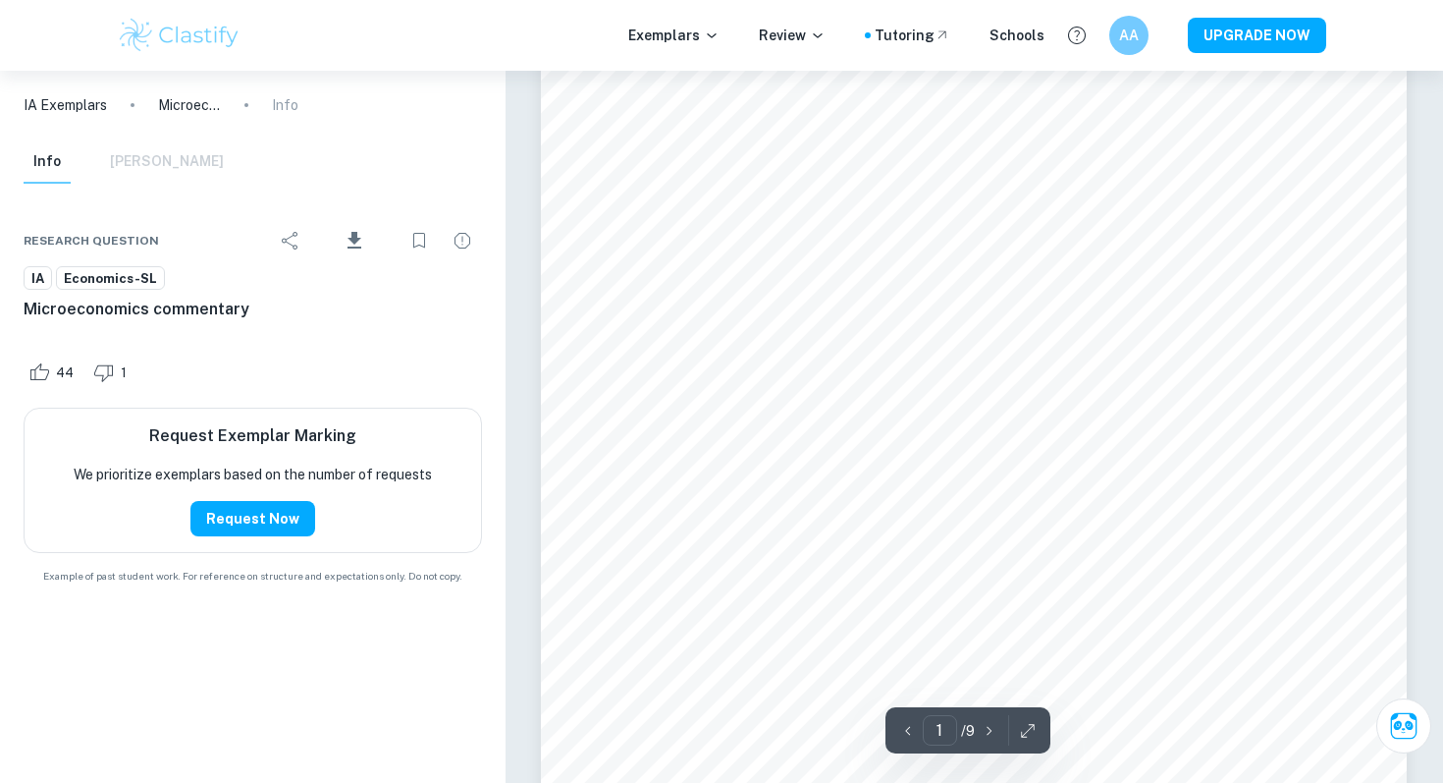
scroll to position [506, 0]
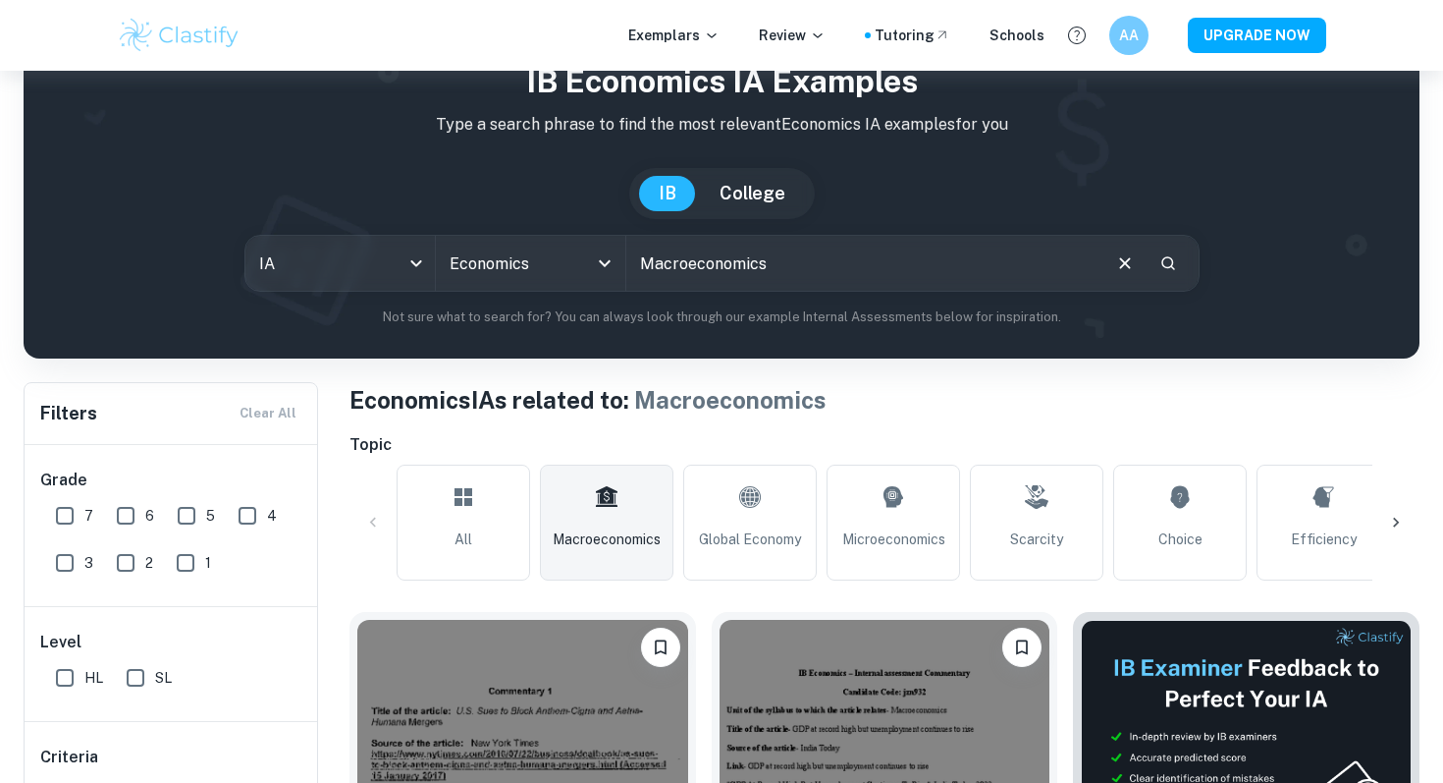
scroll to position [138, 0]
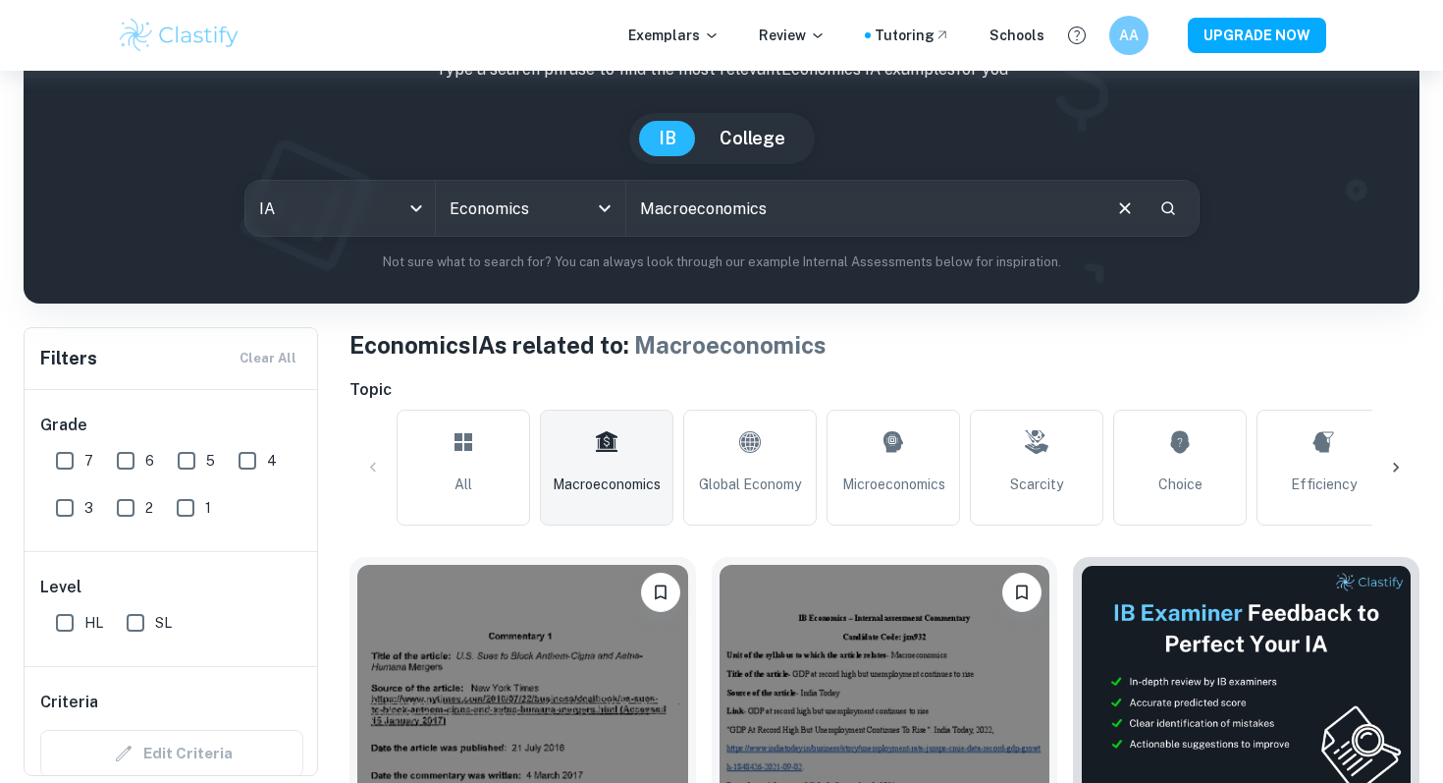
click at [888, 339] on h1 "Economics IAs related to: Macroeconomics" at bounding box center [885, 344] width 1070 height 35
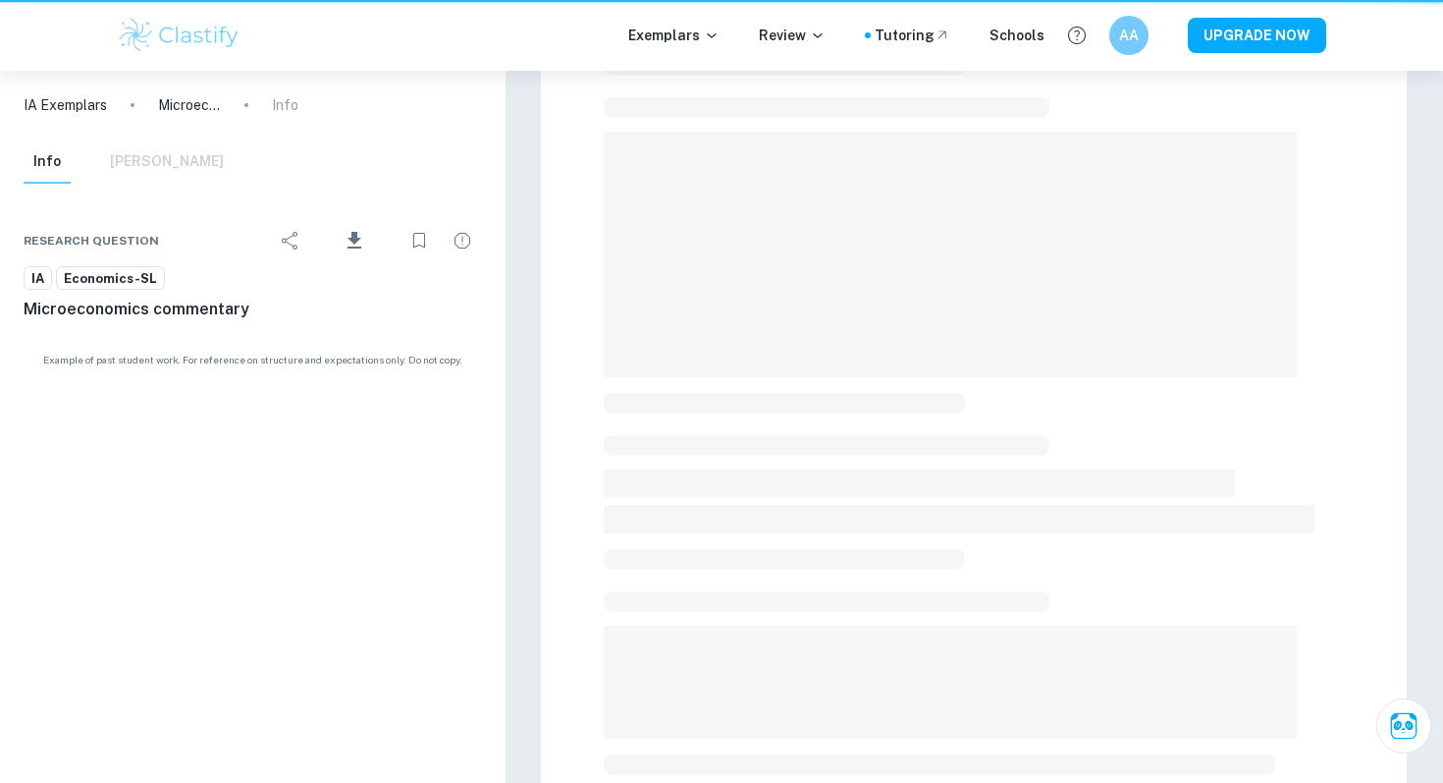
scroll to position [506, 0]
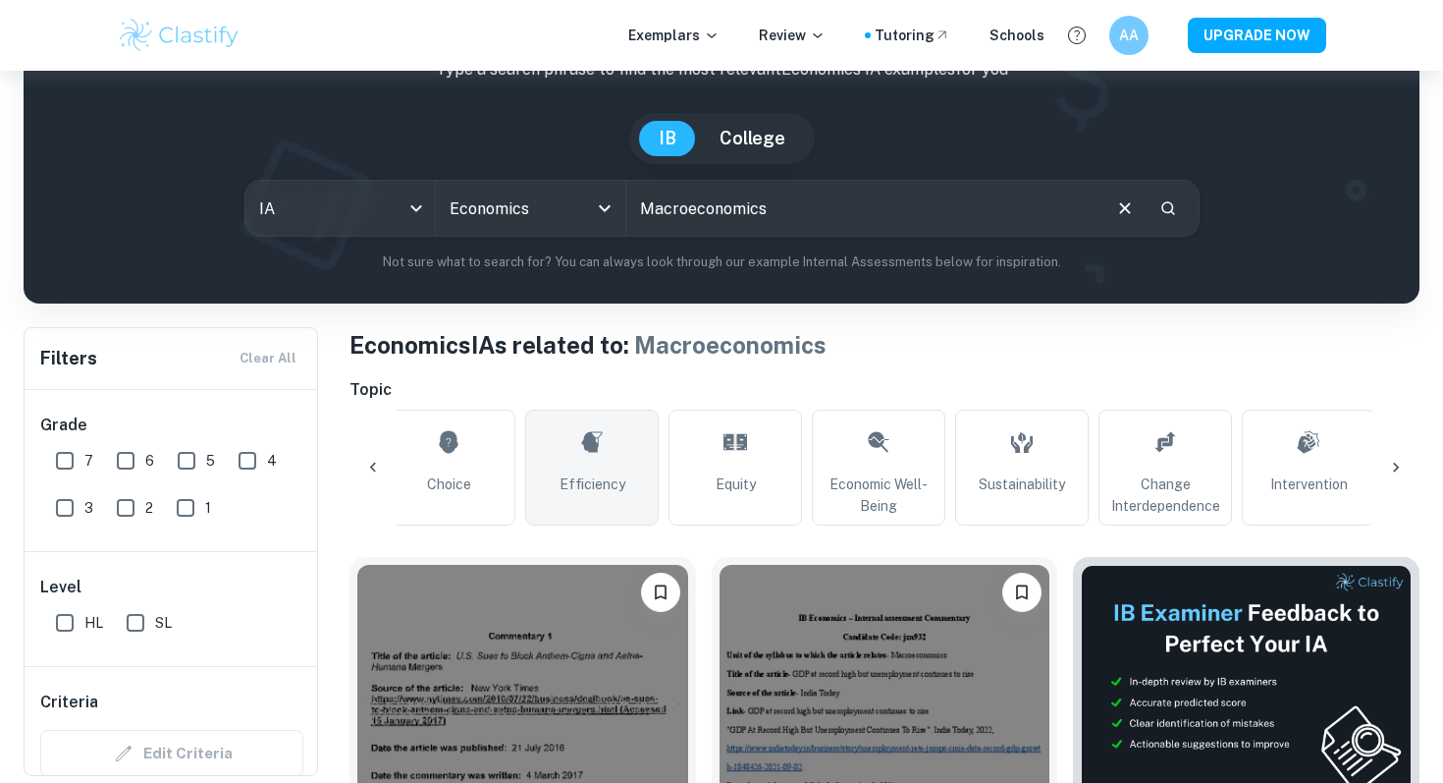
scroll to position [0, 734]
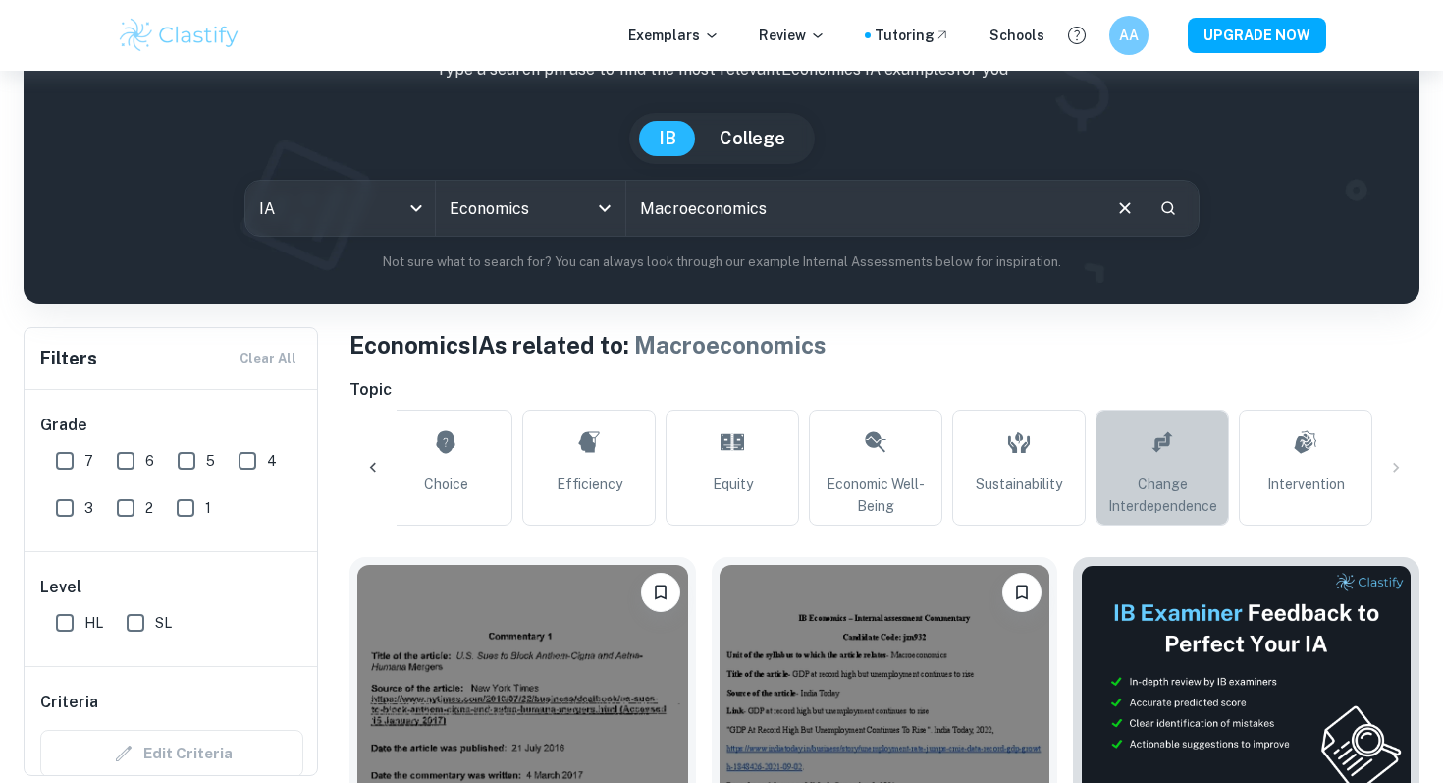
click at [1161, 471] on link "Change Interdependence" at bounding box center [1163, 467] width 134 height 116
type input "Change Interdependence"
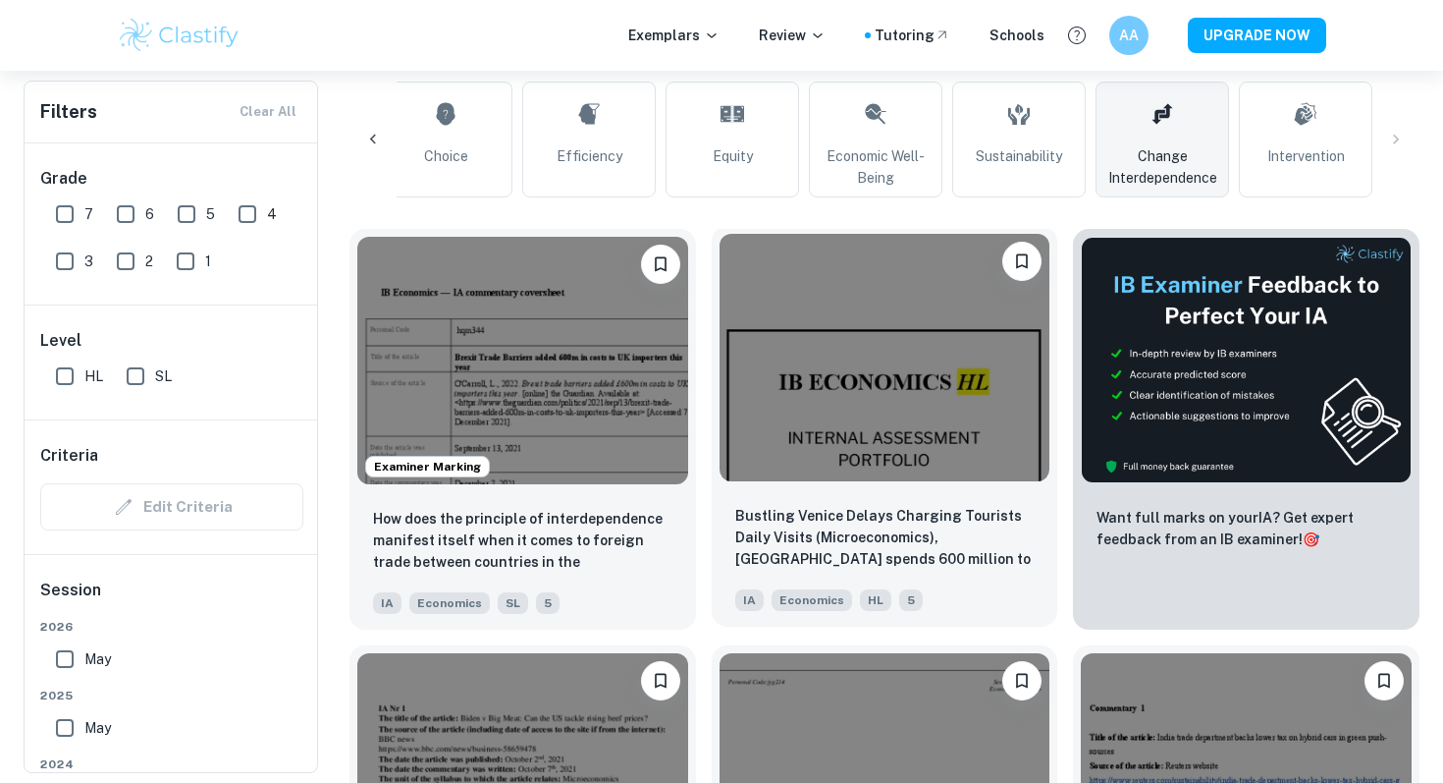
scroll to position [429, 0]
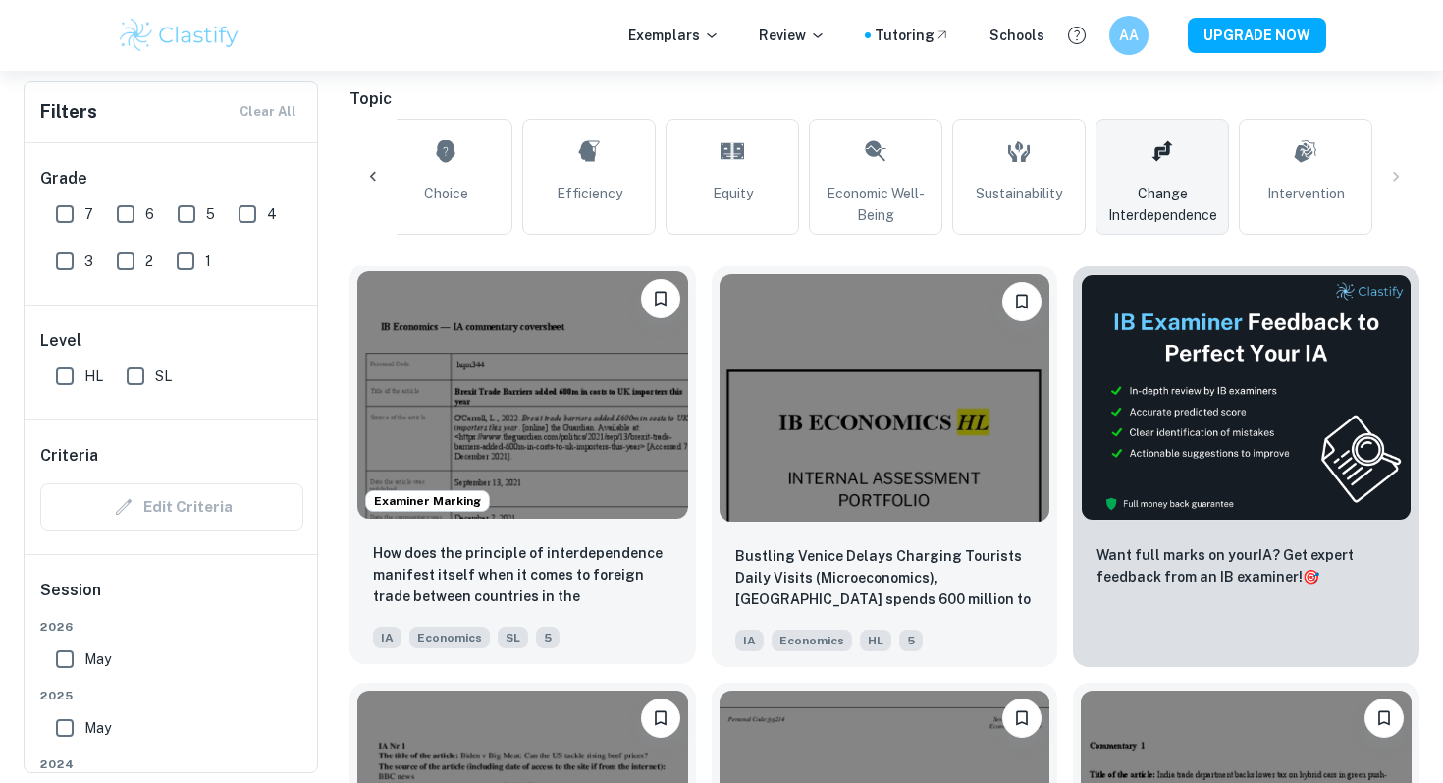
click at [413, 403] on img at bounding box center [522, 394] width 331 height 247
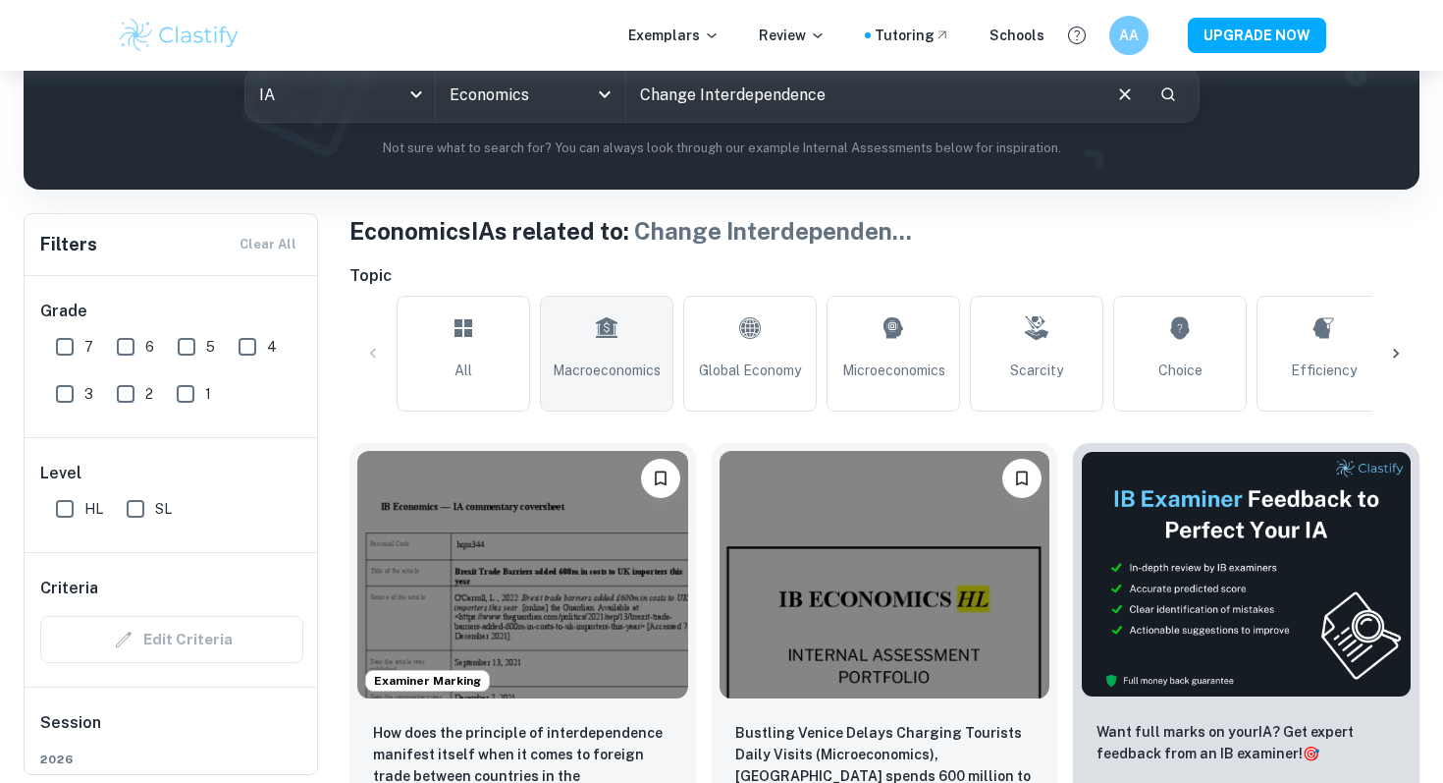
click at [600, 343] on icon at bounding box center [607, 327] width 24 height 47
type input "Macroeconomics"
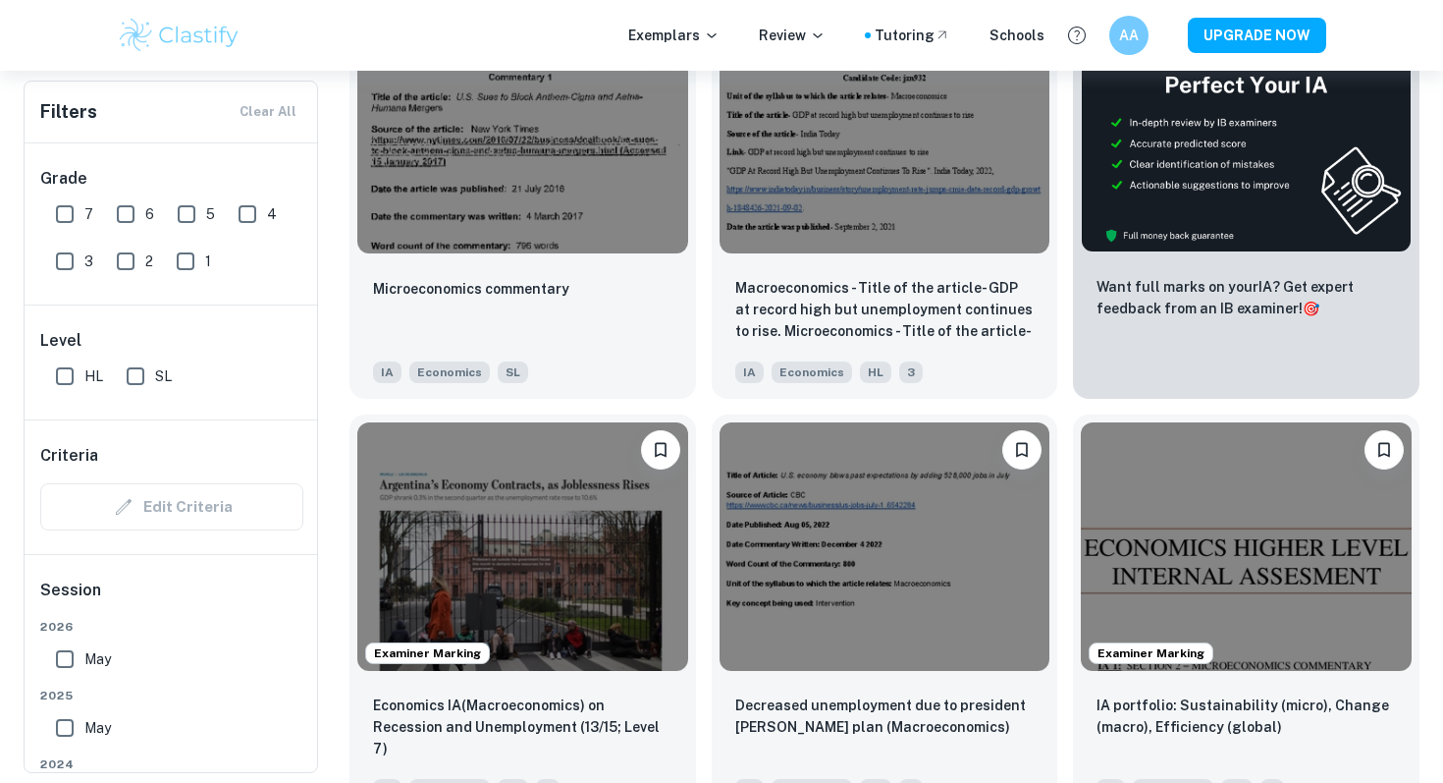
scroll to position [699, 0]
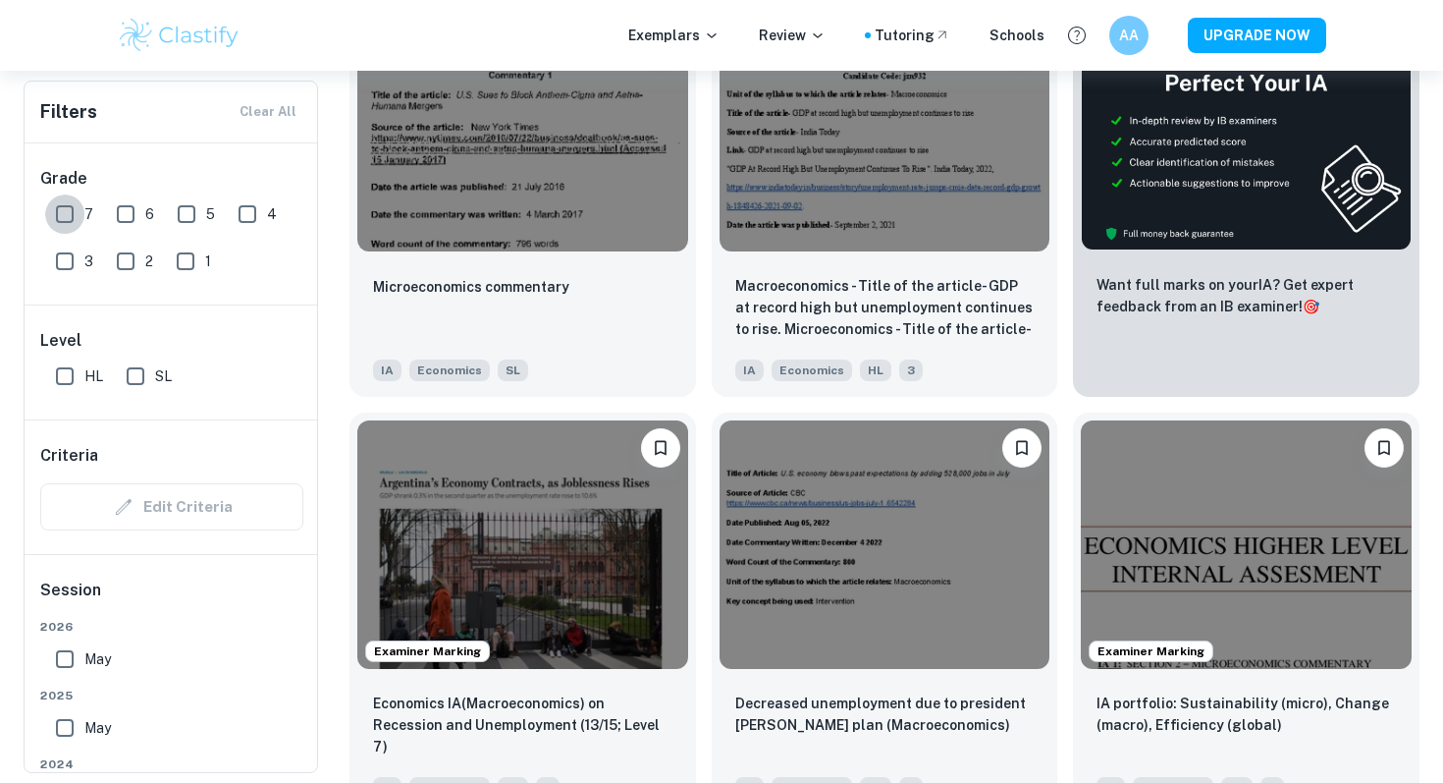
click at [64, 218] on input "7" at bounding box center [64, 213] width 39 height 39
checkbox input "true"
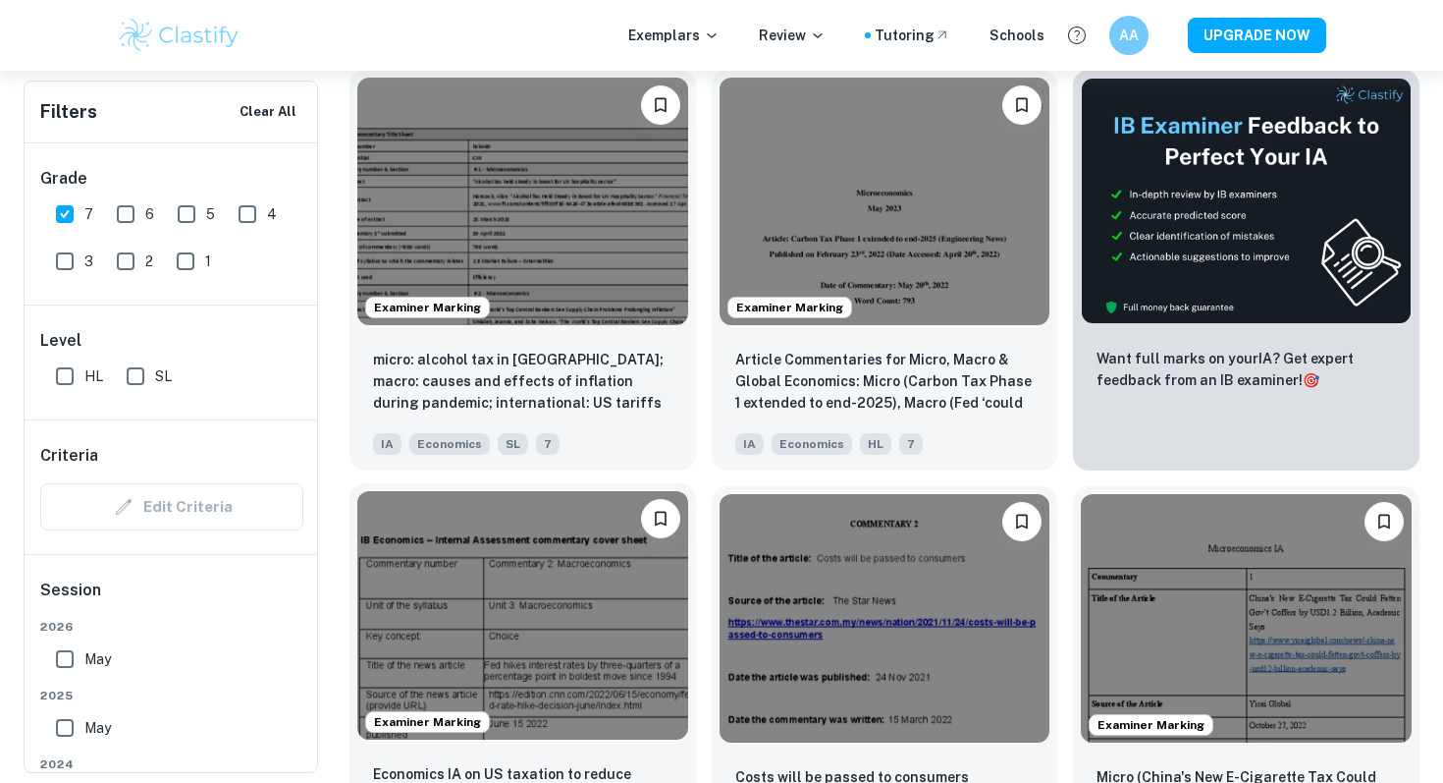
scroll to position [558, 0]
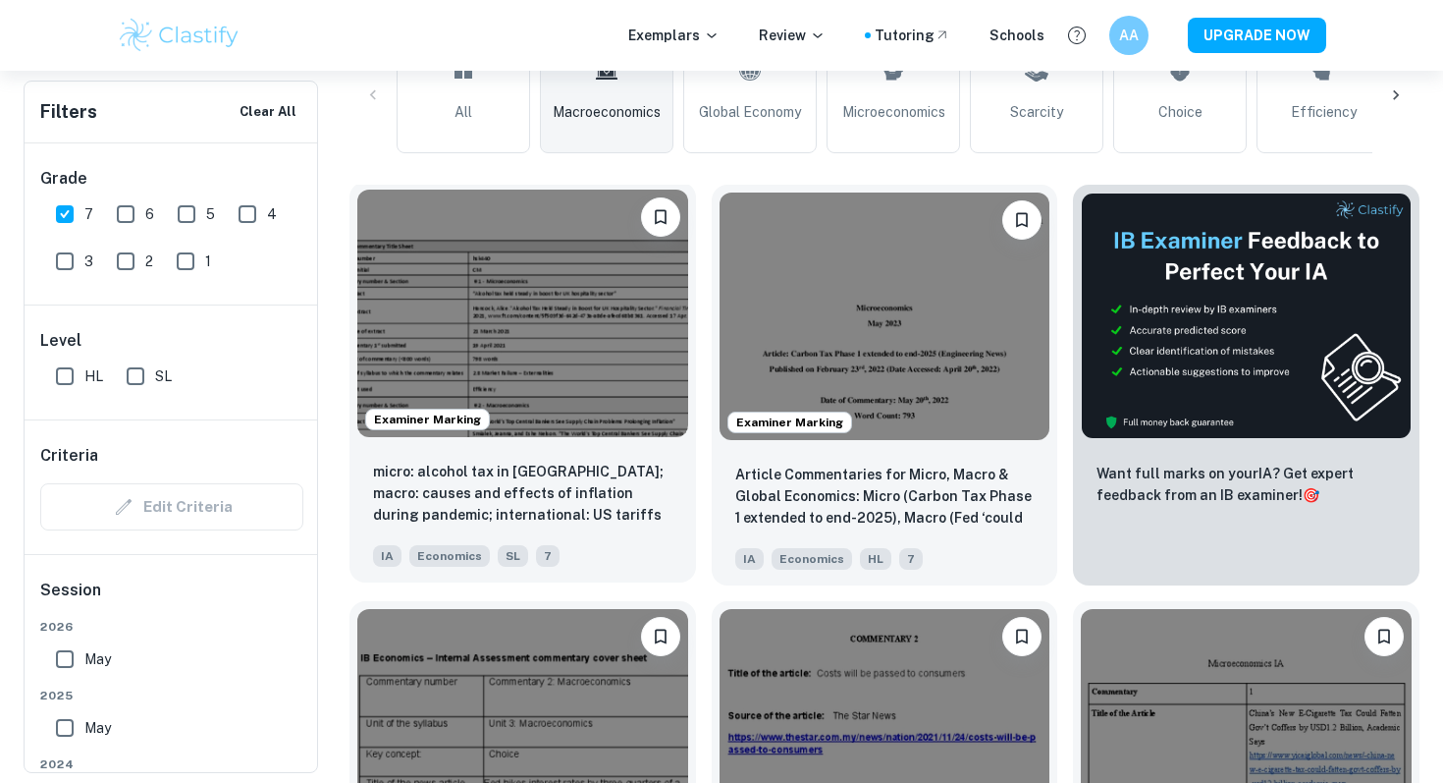
click at [578, 384] on img at bounding box center [522, 312] width 331 height 247
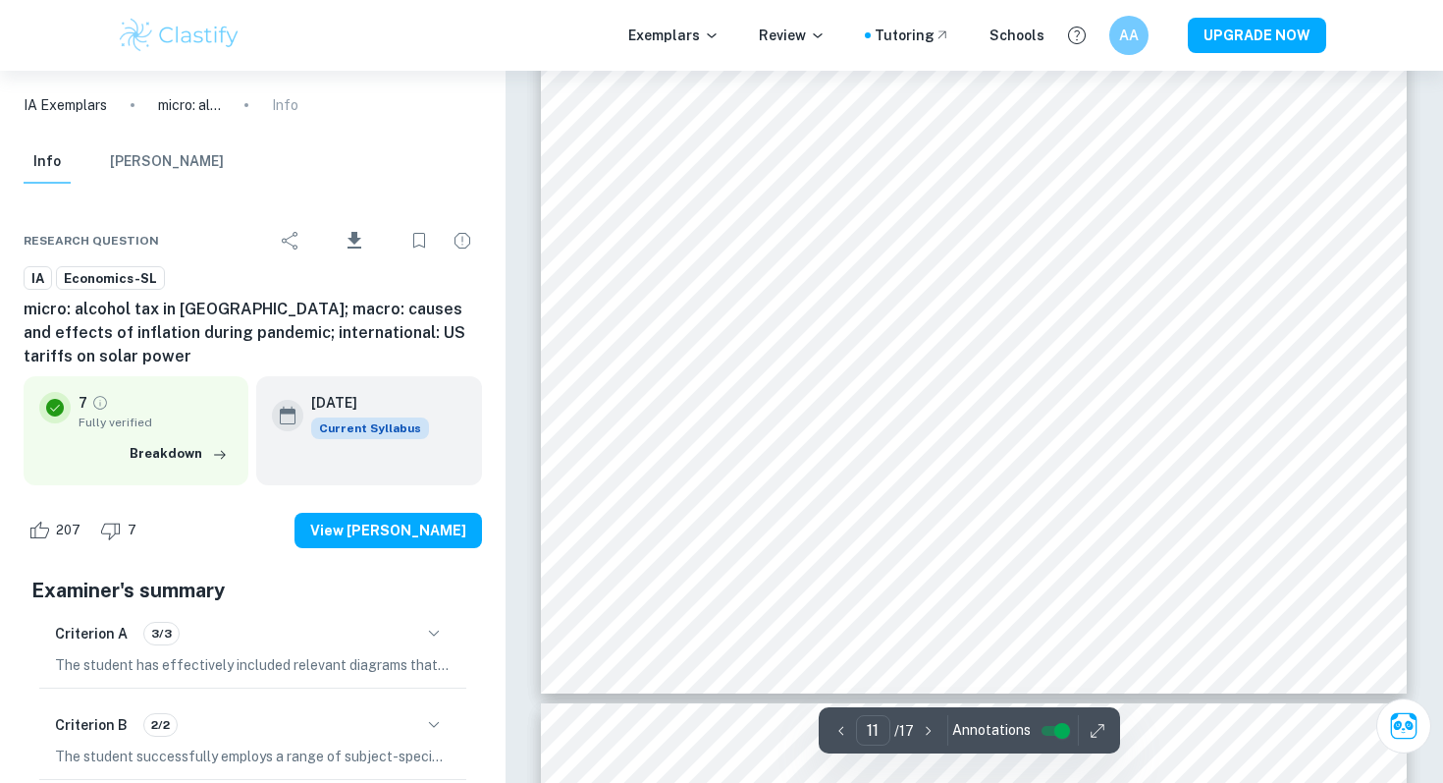
scroll to position [12241, 0]
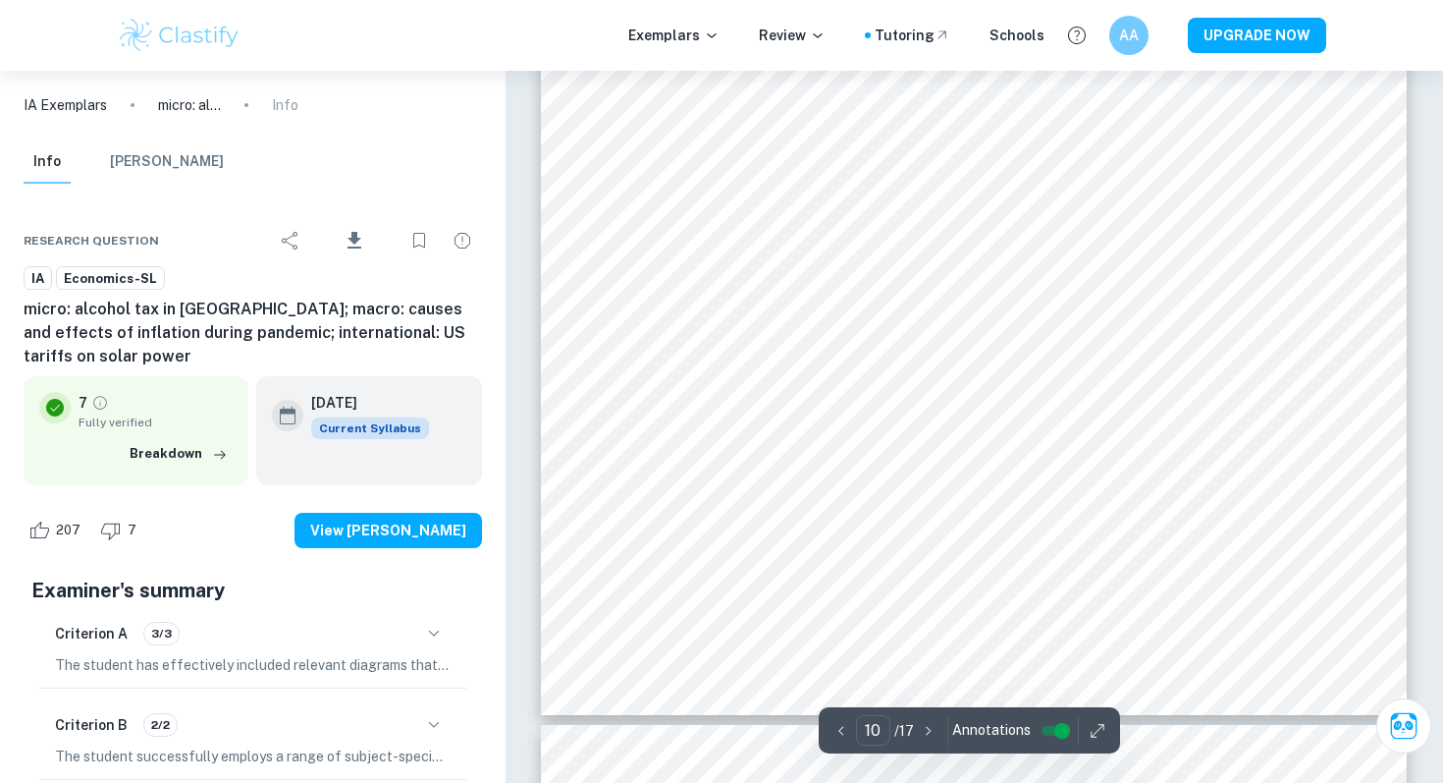
type input "11"
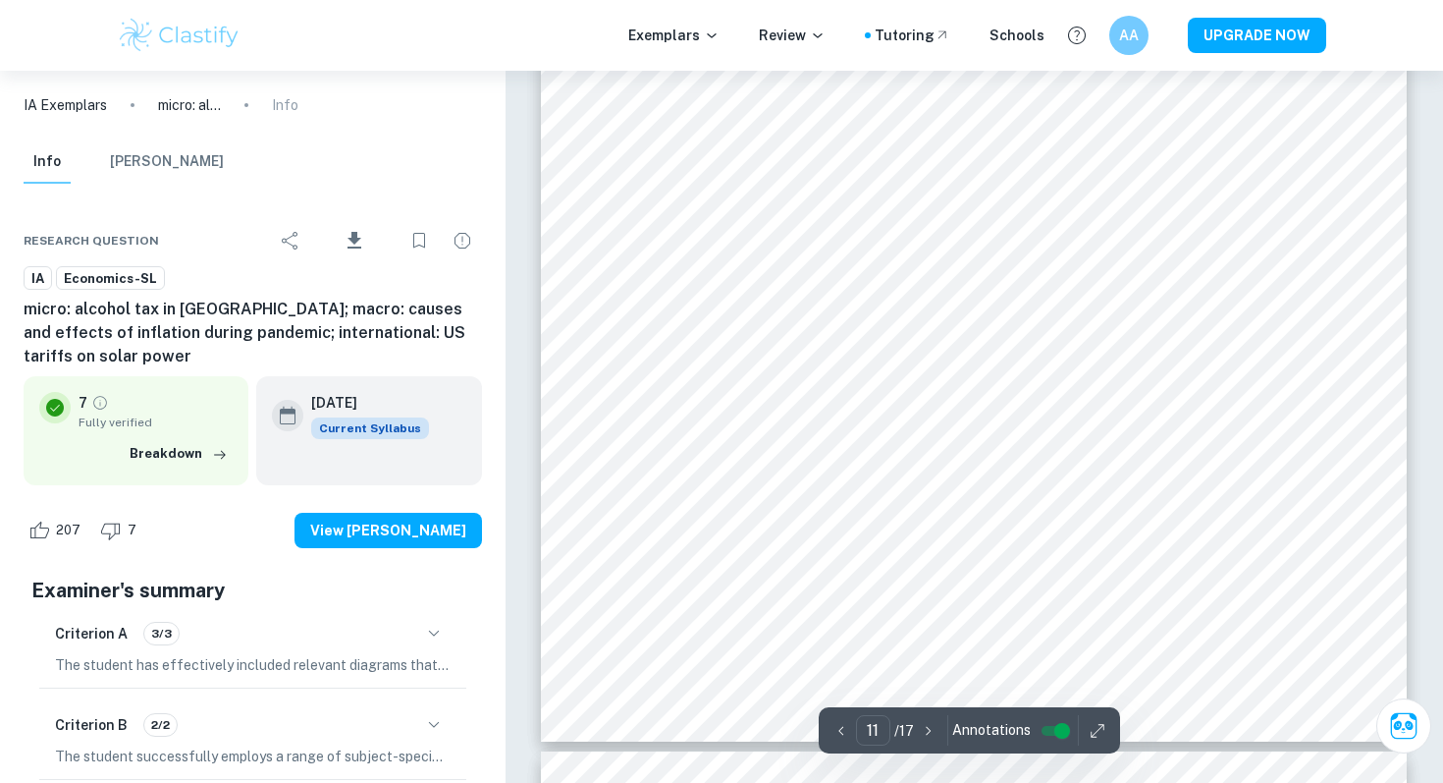
scroll to position [12195, 0]
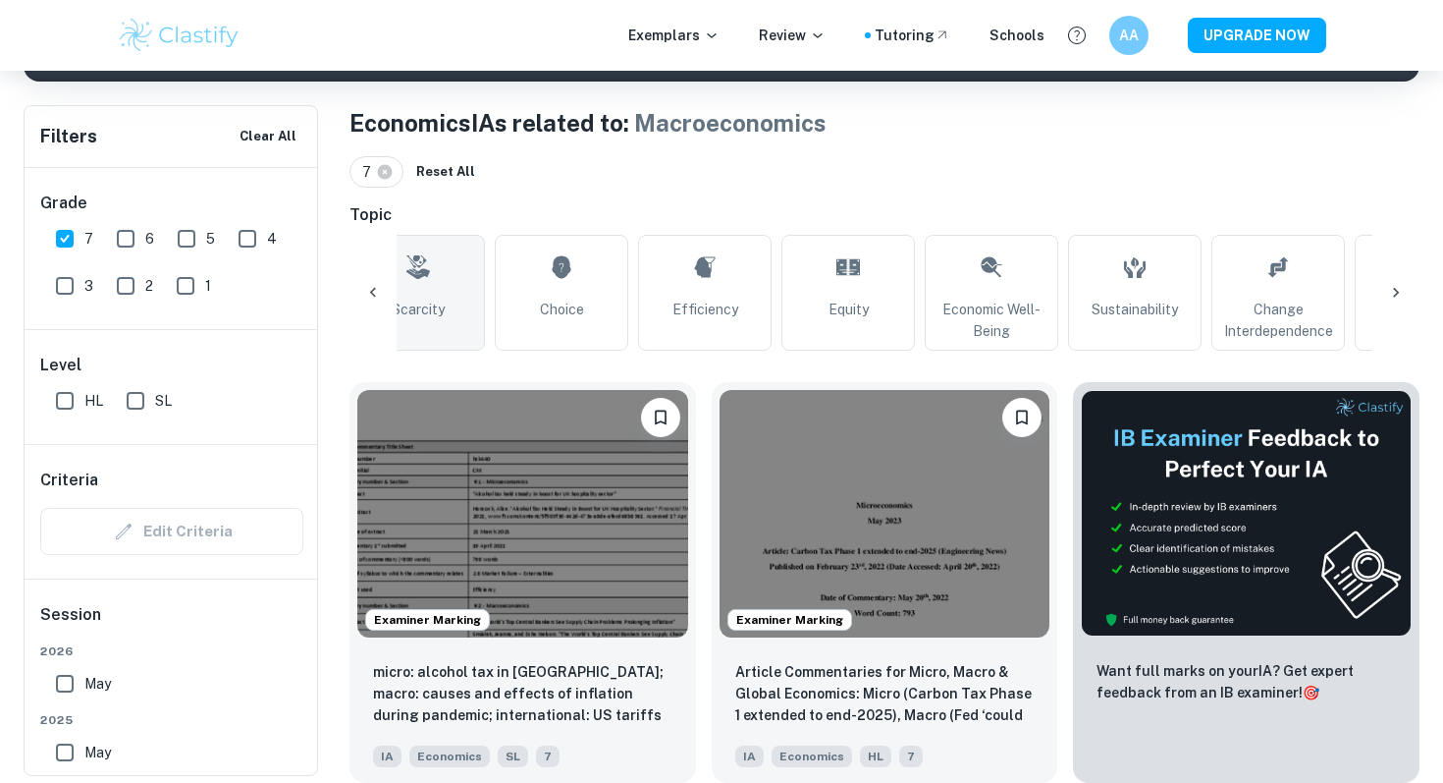
scroll to position [0, 734]
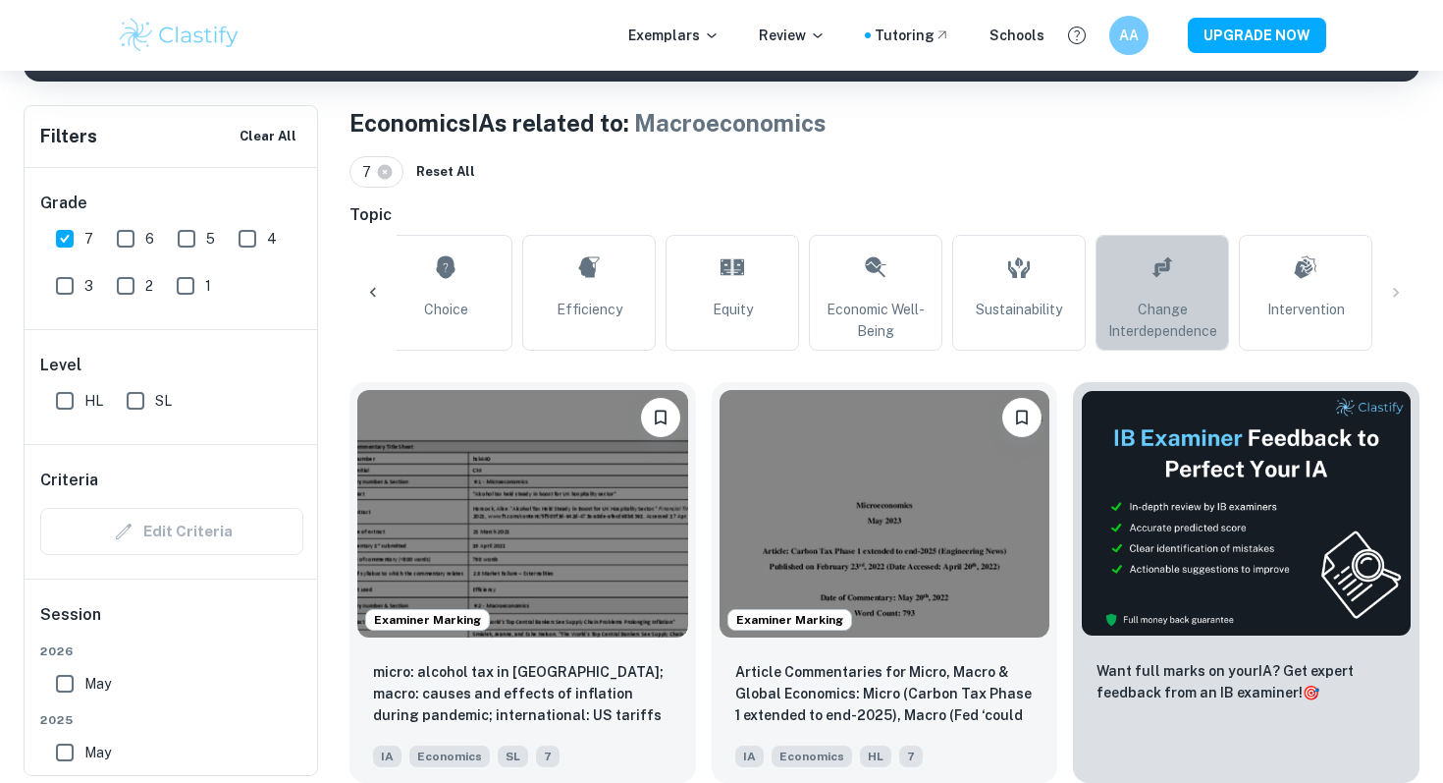
click at [1189, 280] on link "Change Interdependence" at bounding box center [1163, 293] width 134 height 116
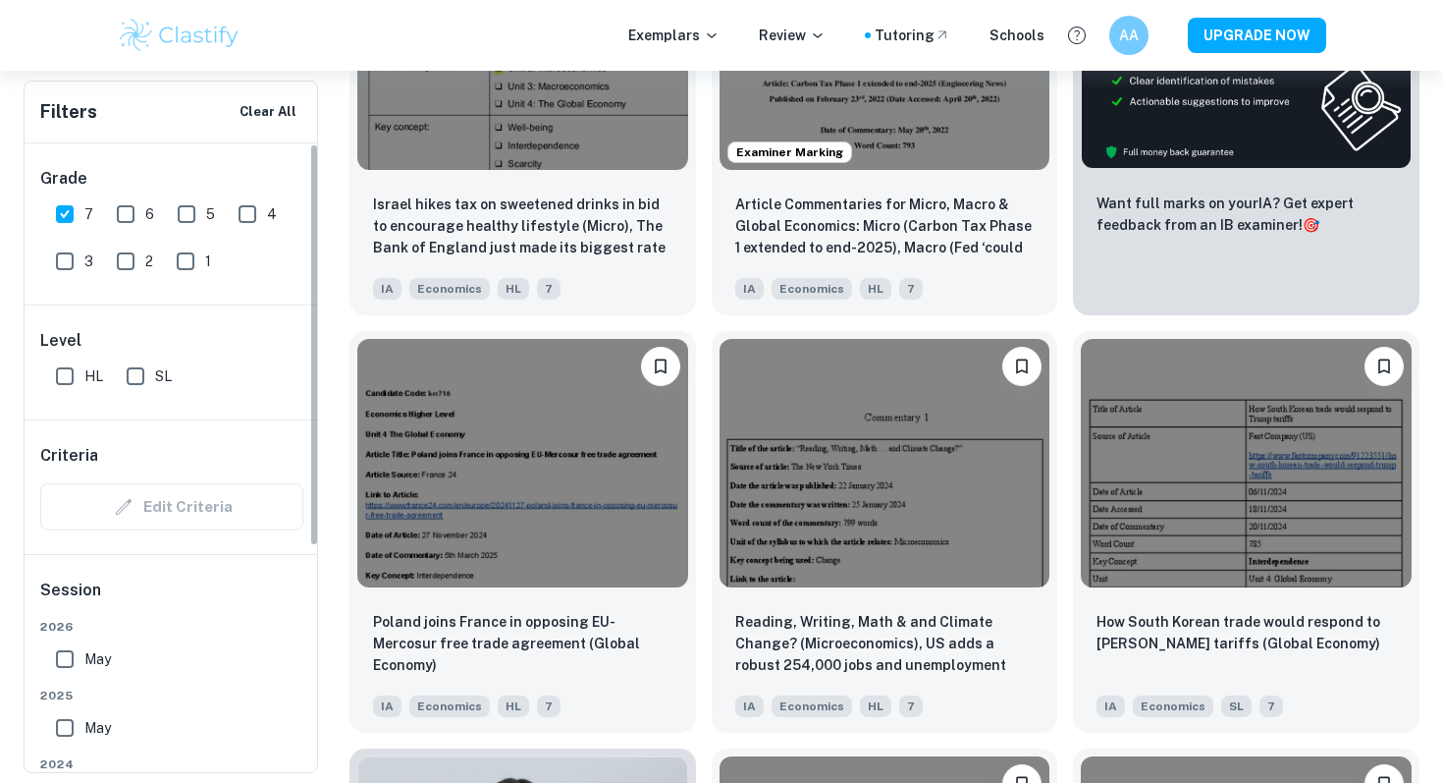
scroll to position [825, 0]
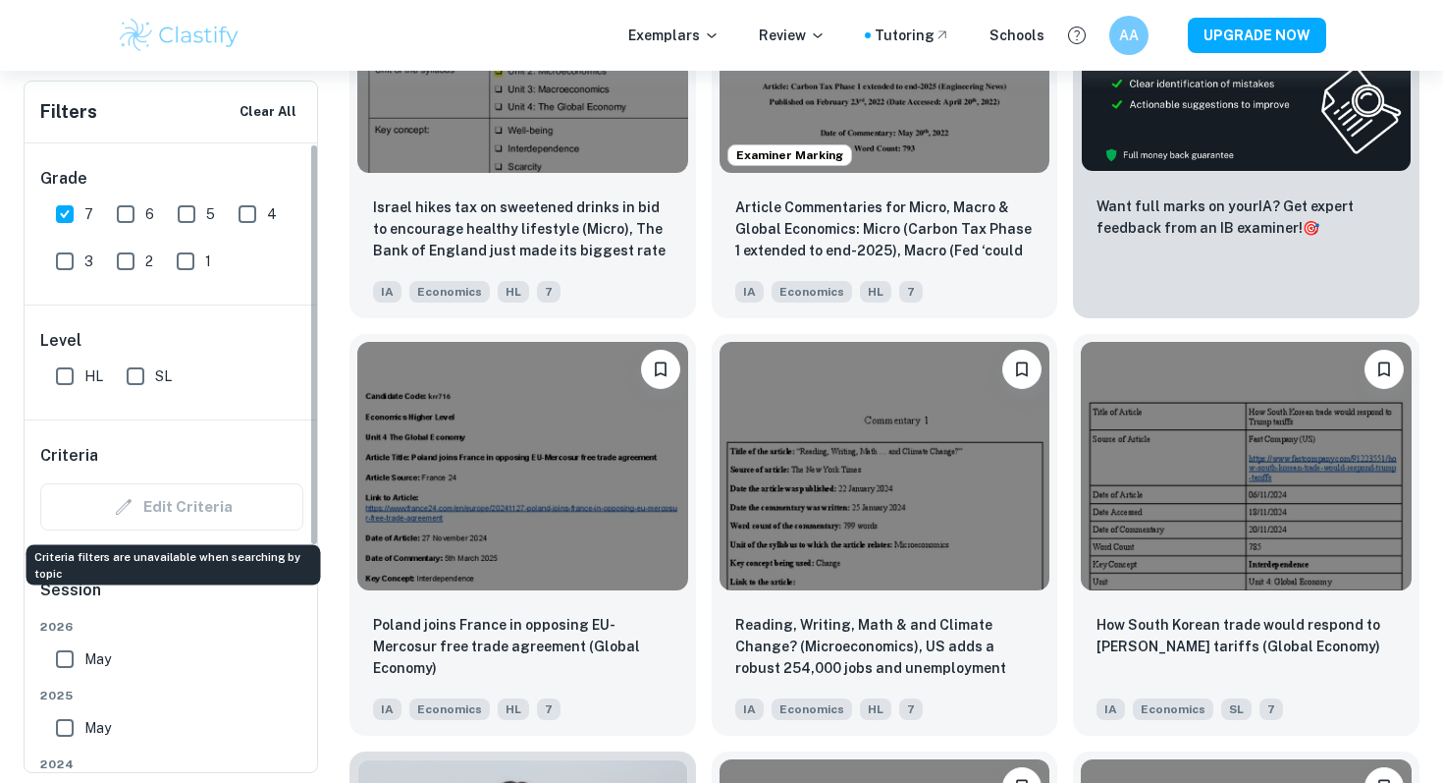
click at [175, 509] on div "Edit Criteria" at bounding box center [171, 506] width 263 height 47
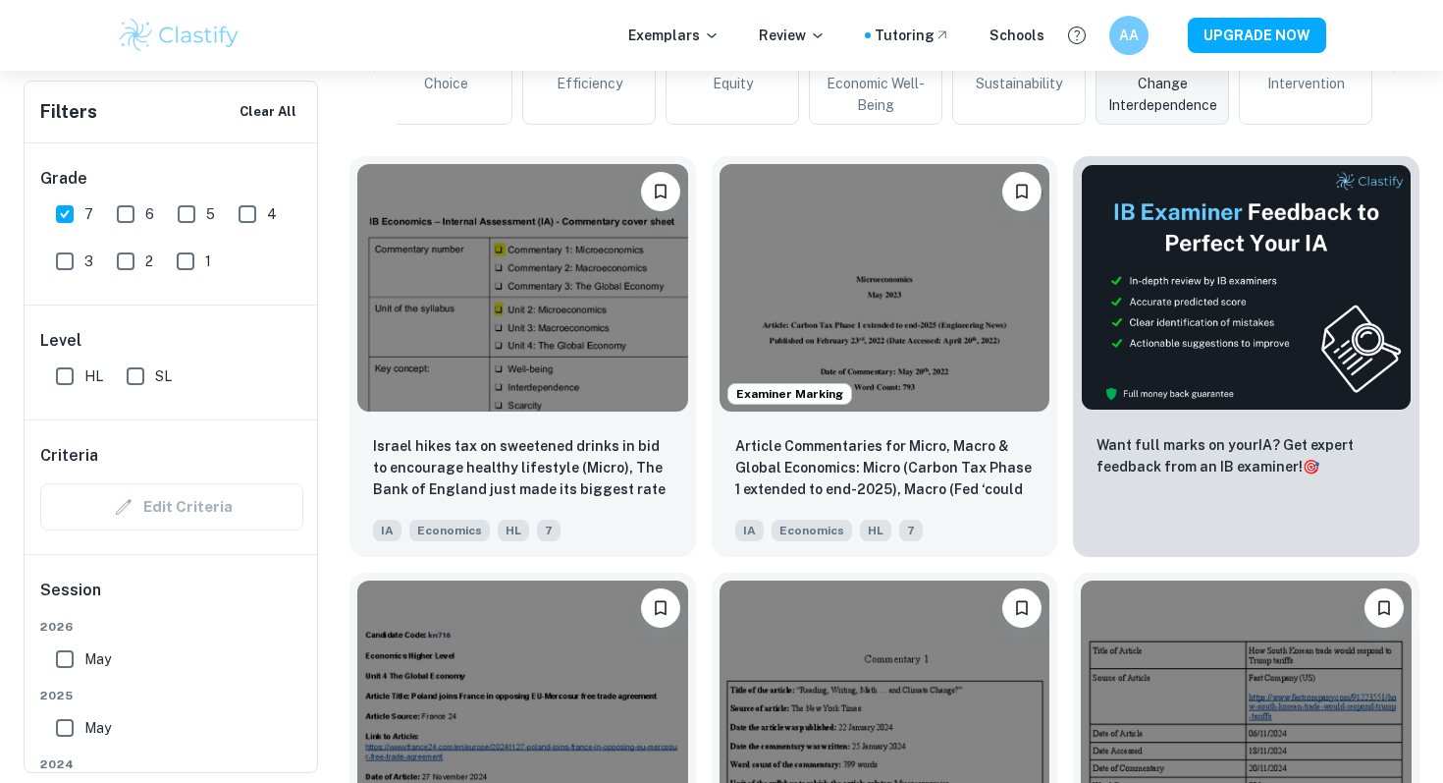
scroll to position [0, 0]
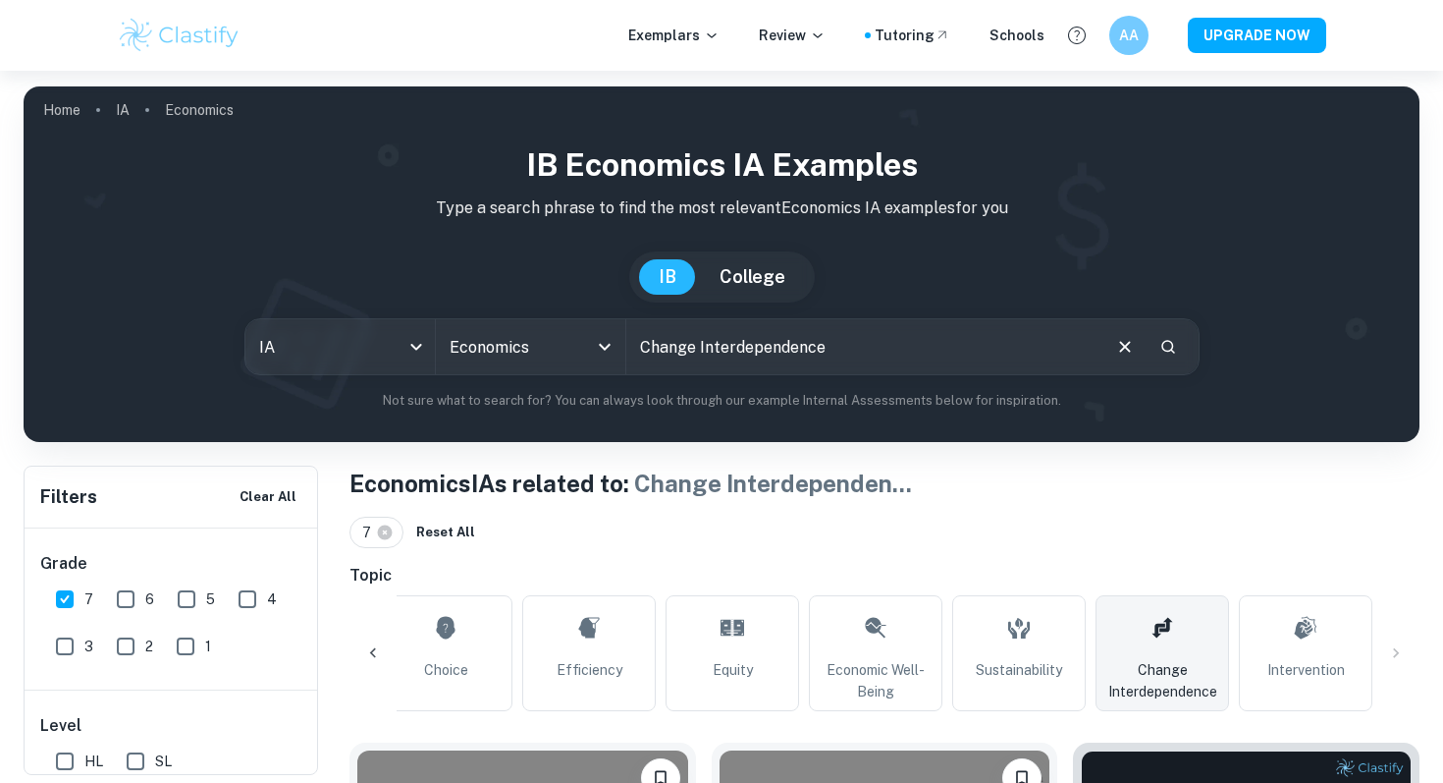
click at [783, 338] on input "Change Interdependence" at bounding box center [862, 346] width 472 height 55
click at [871, 344] on input "Change Interdependence" at bounding box center [862, 346] width 472 height 55
click at [786, 352] on input "Change Interdependence Macro" at bounding box center [862, 346] width 472 height 55
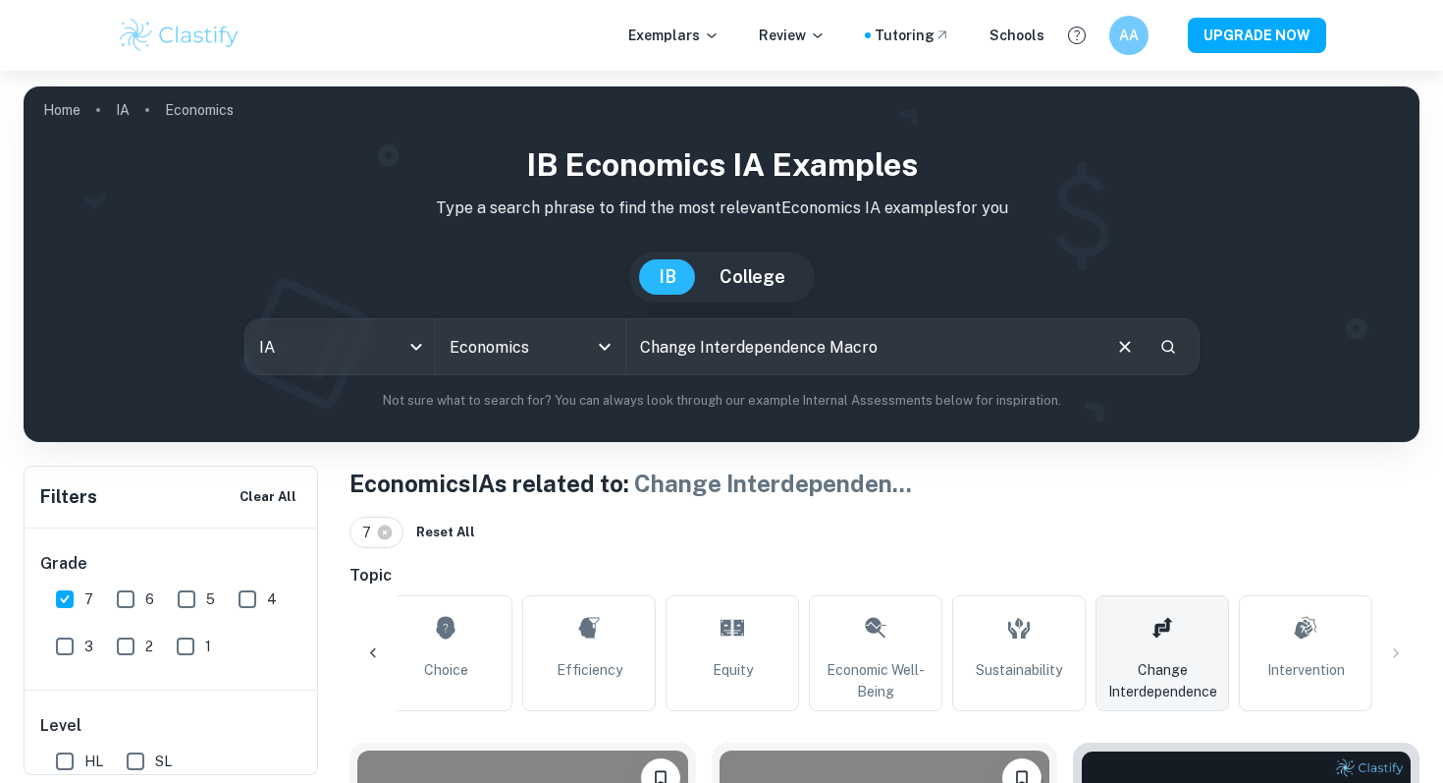
click at [786, 352] on input "Change Interdependence Macro" at bounding box center [862, 346] width 472 height 55
click at [813, 349] on input "Change Macro" at bounding box center [862, 346] width 472 height 55
type input "Change Macroeconomics monetary policy"
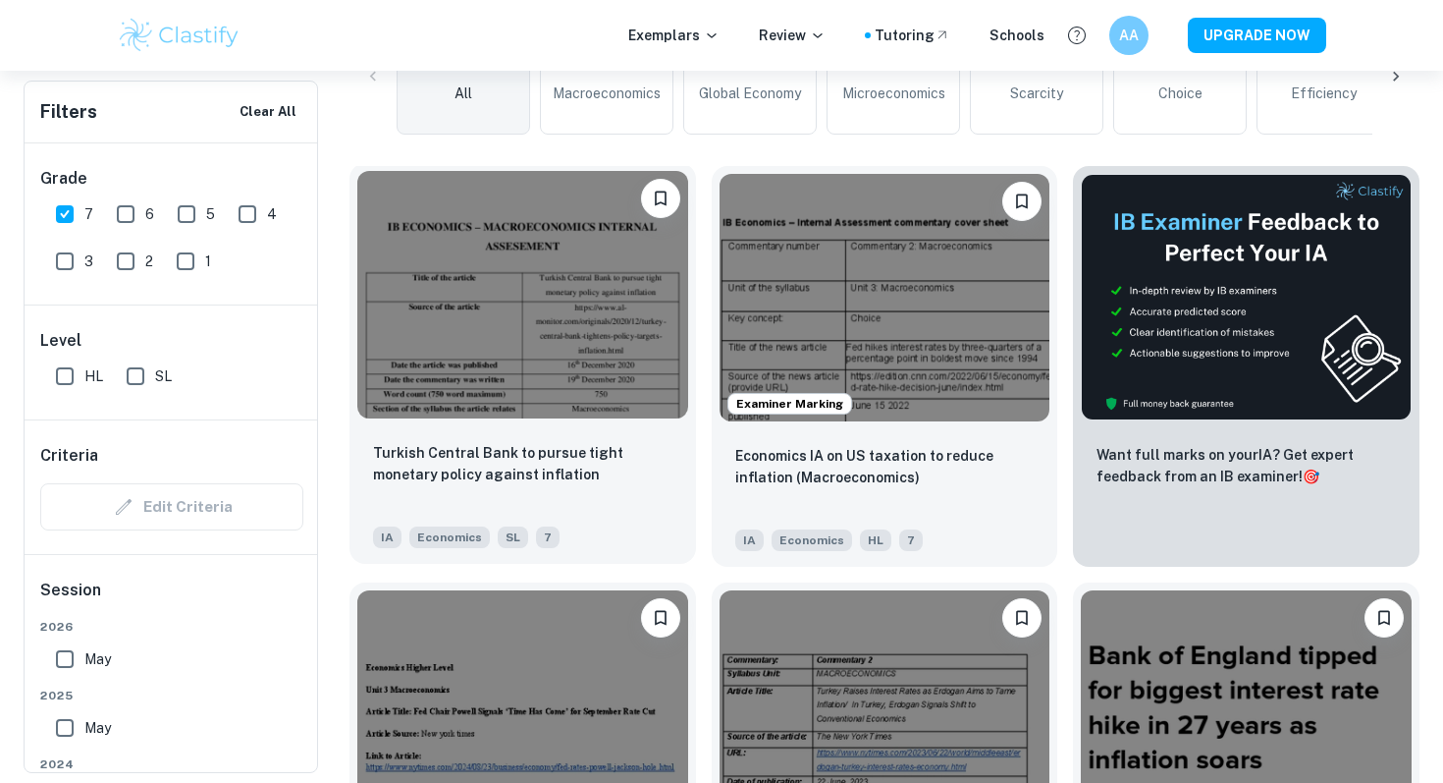
scroll to position [574, 0]
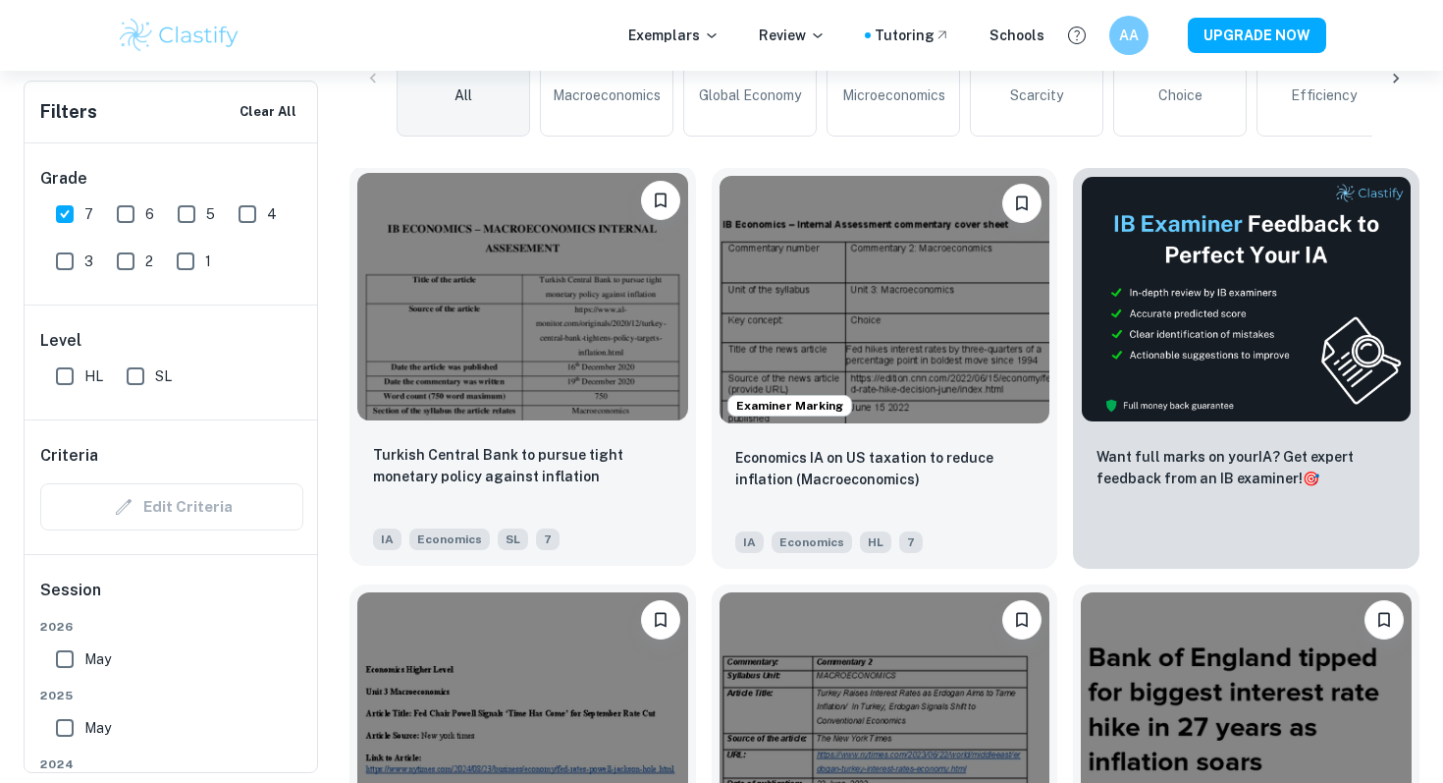
click at [626, 347] on img at bounding box center [522, 296] width 331 height 247
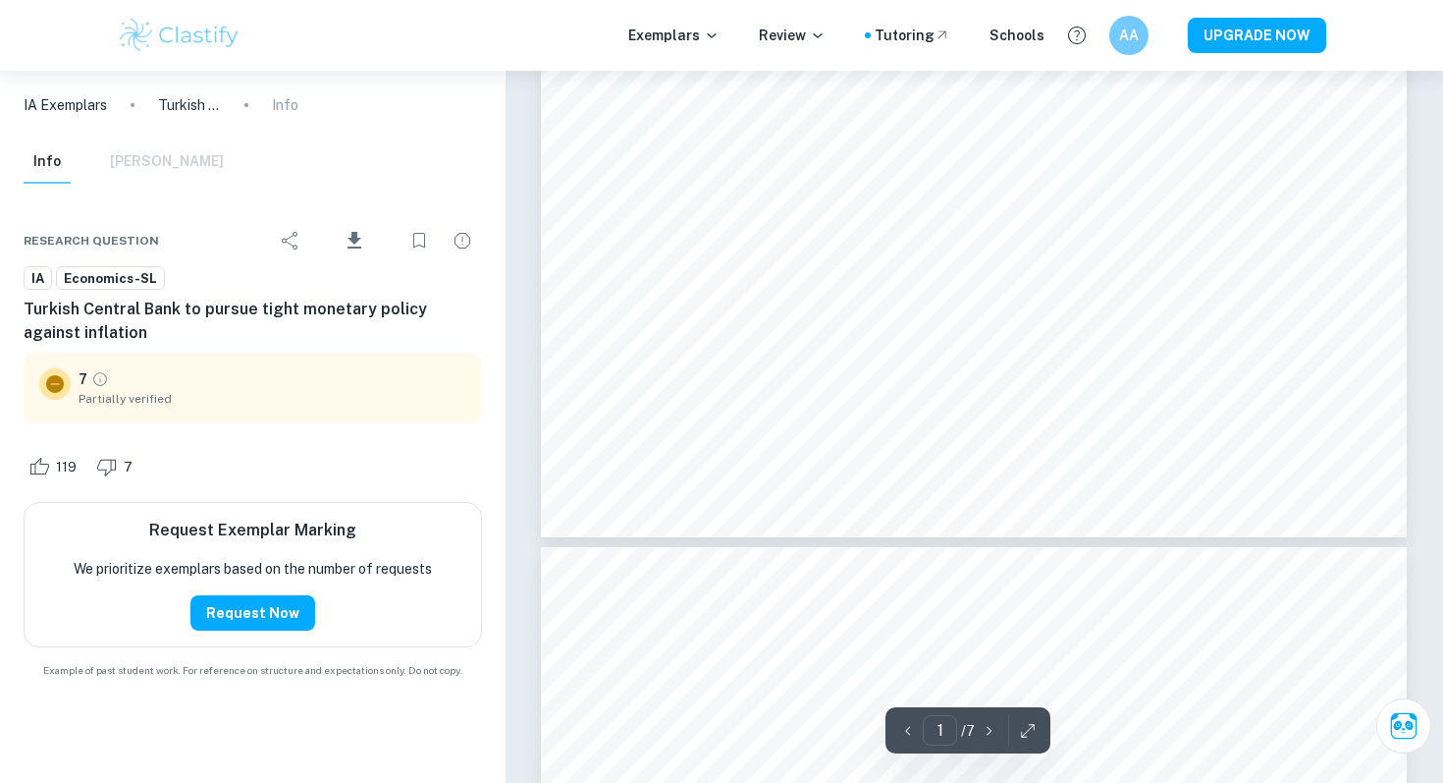
type input "2"
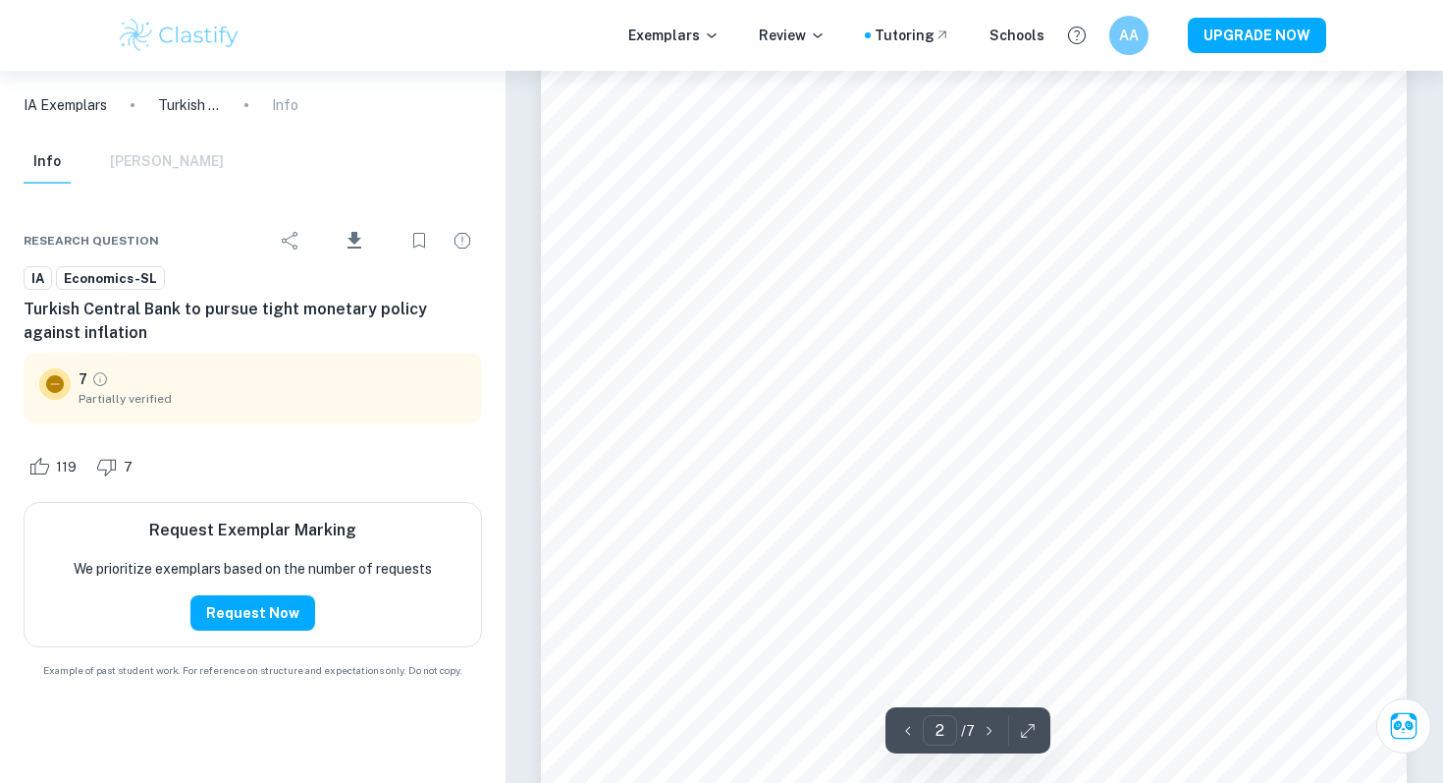
scroll to position [1491, 0]
